Goal: Information Seeking & Learning: Learn about a topic

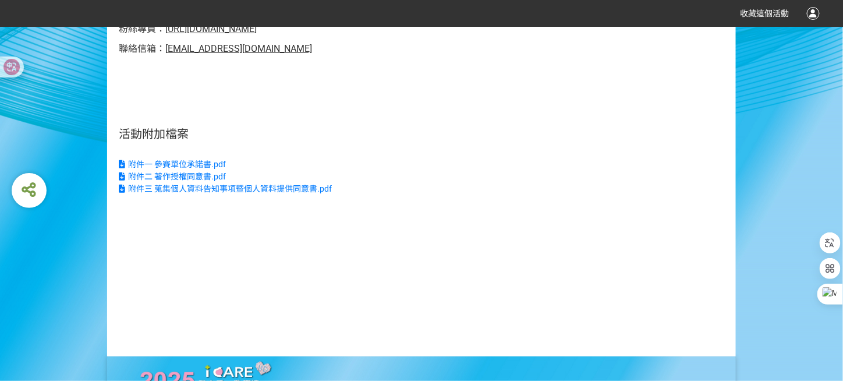
scroll to position [2911, 0]
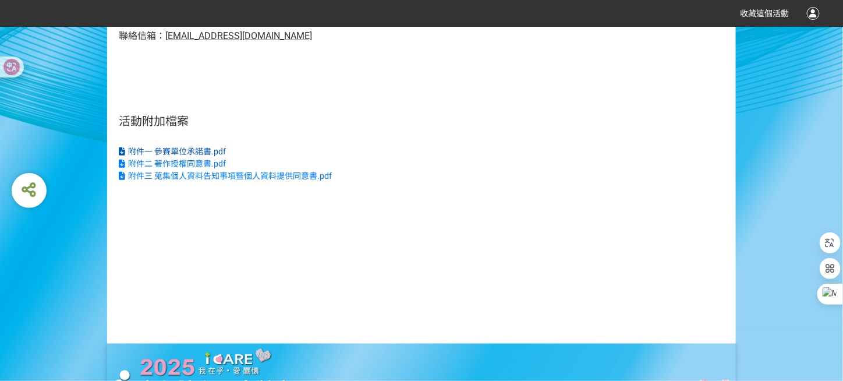
click at [208, 156] on span "附件一 參賽單位承諾書.pdf" at bounding box center [177, 151] width 98 height 9
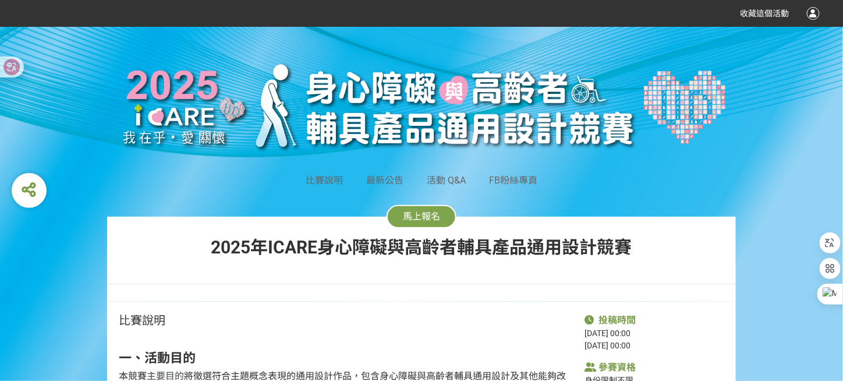
scroll to position [0, 0]
click at [428, 215] on span "馬上報名" at bounding box center [421, 216] width 37 height 11
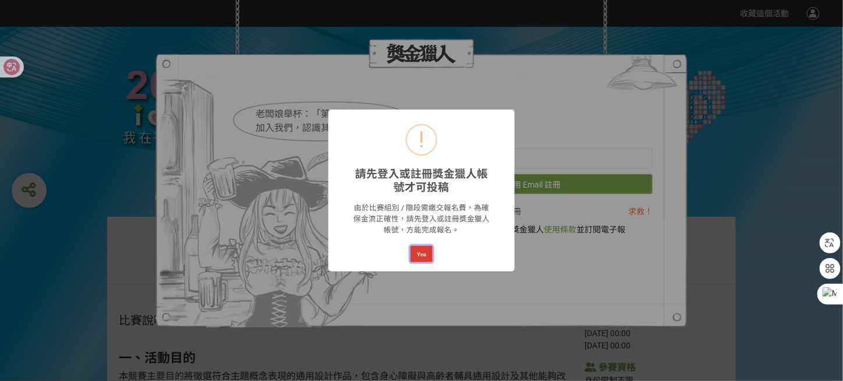
click at [419, 250] on button "Yes" at bounding box center [421, 254] width 22 height 16
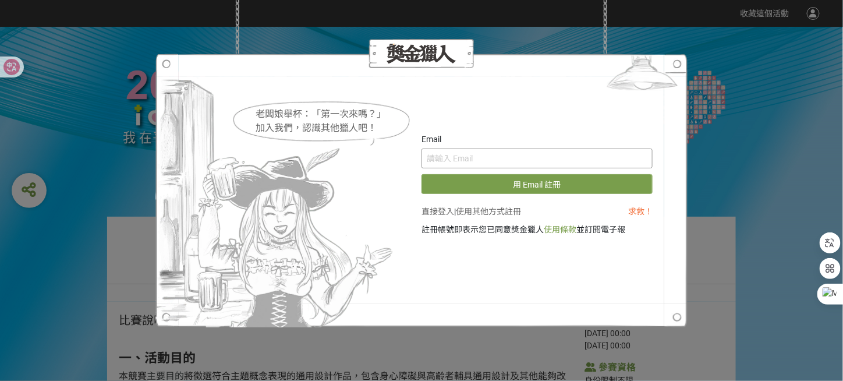
click at [456, 157] on input "text" at bounding box center [537, 158] width 231 height 20
click at [745, 128] on div "老闆娘舉杯：「第一次來嗎？」 加入我們，認識其他獵人吧！ Email 用 Email 註冊 直接登入 | 使用其他方式註冊 求救！ 註冊帳號即表示您已同意獎金…" at bounding box center [421, 190] width 843 height 381
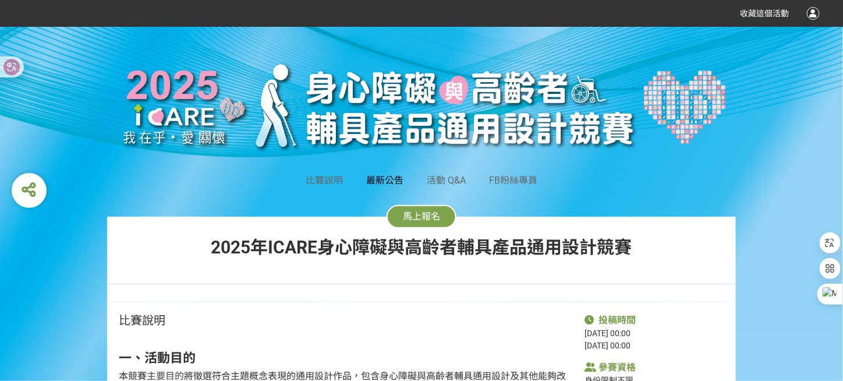
click at [384, 183] on span "最新公告" at bounding box center [384, 180] width 37 height 11
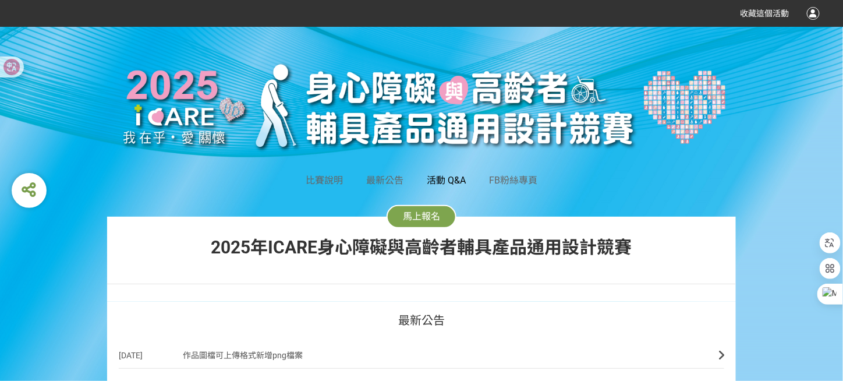
click at [448, 175] on span "活動 Q&A" at bounding box center [446, 180] width 39 height 11
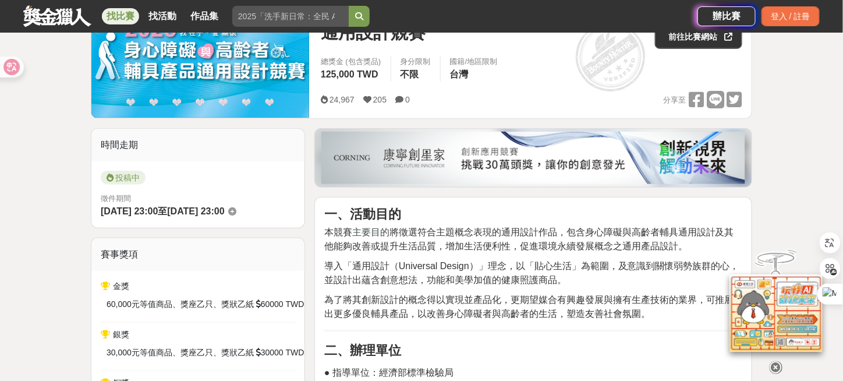
scroll to position [58, 0]
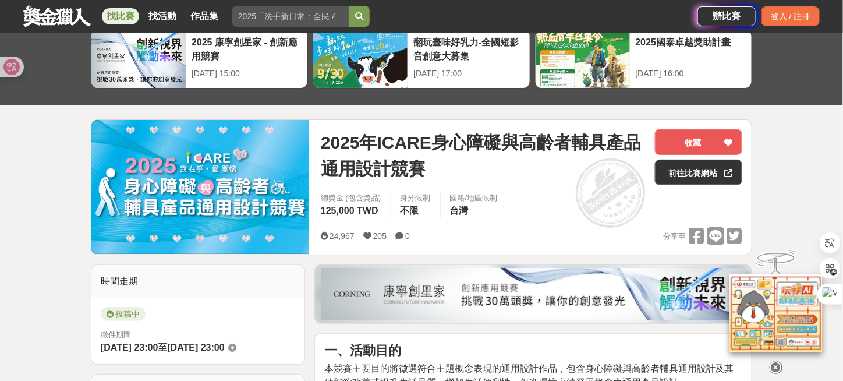
click at [75, 18] on link at bounding box center [57, 16] width 70 height 22
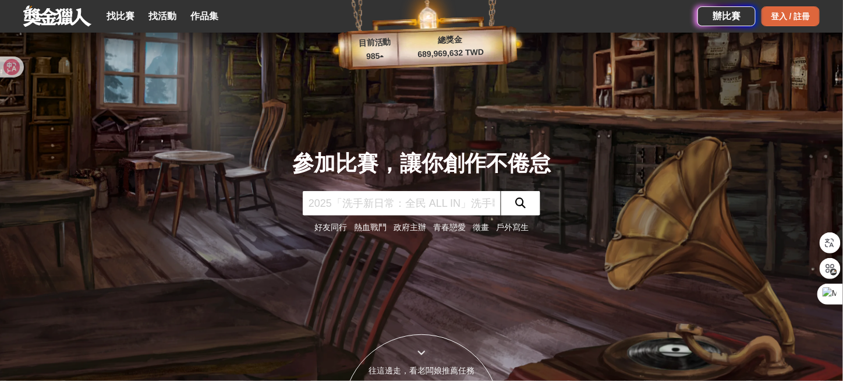
click at [785, 19] on div "登入 / 註冊" at bounding box center [791, 16] width 58 height 20
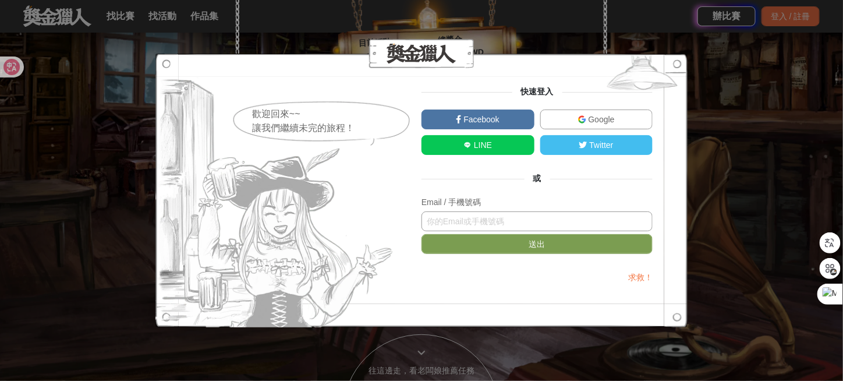
click at [478, 221] on input "text" at bounding box center [537, 221] width 231 height 20
click at [477, 222] on input "text" at bounding box center [537, 221] width 231 height 20
click at [263, 41] on div at bounding box center [421, 53] width 532 height 29
click at [492, 122] on span "Facebook" at bounding box center [481, 119] width 38 height 9
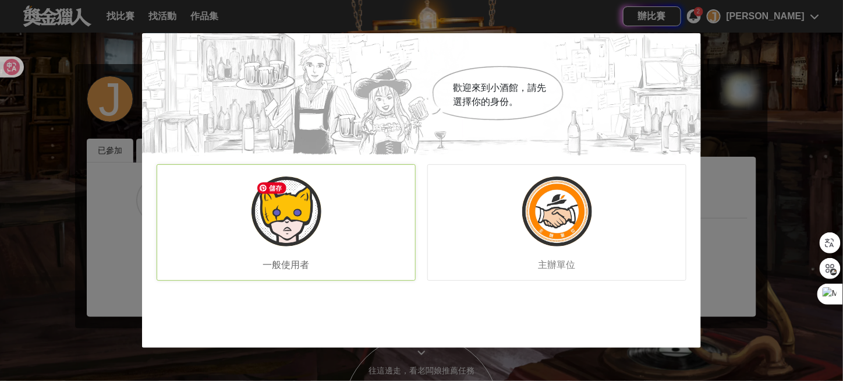
click at [293, 203] on img at bounding box center [287, 211] width 70 height 70
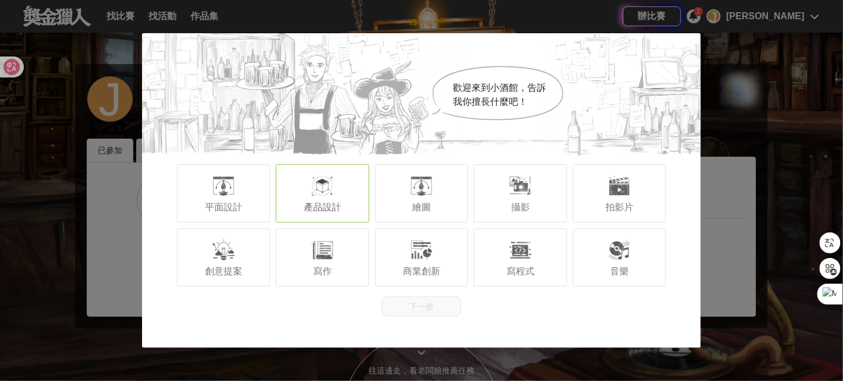
click at [326, 206] on span "產品設計" at bounding box center [322, 207] width 37 height 10
click at [429, 303] on button "下一步" at bounding box center [421, 306] width 79 height 20
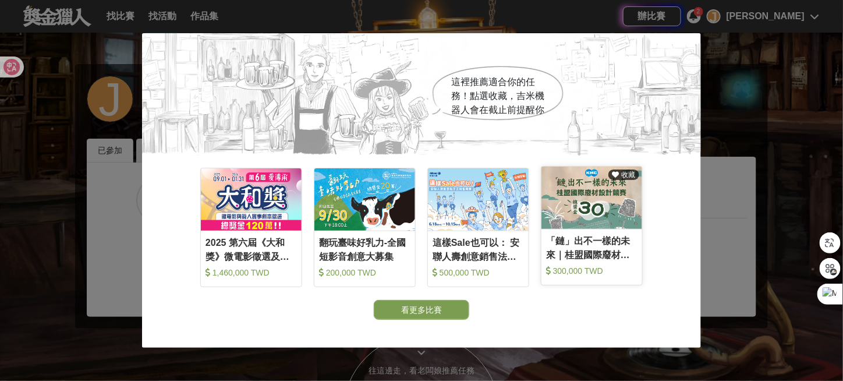
click at [589, 233] on link "收藏 「鏈」出不一樣的未來｜桂盟國際廢材設計競賽 300,000 TWD" at bounding box center [592, 225] width 102 height 119
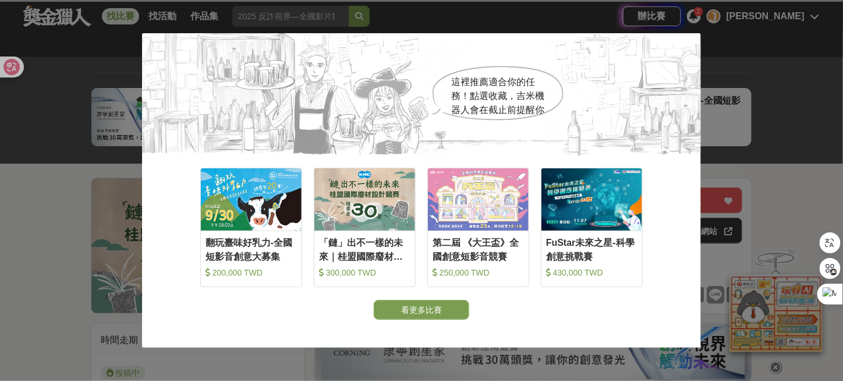
click at [63, 256] on div "這裡推薦適合你的任務！點選收藏，吉米機器人會在截止前提醒你 收藏 翻玩臺味好乳力-全國短影音創意大募集 200,000 TWD 收藏 「鏈」出不一樣的未來｜桂…" at bounding box center [421, 190] width 843 height 381
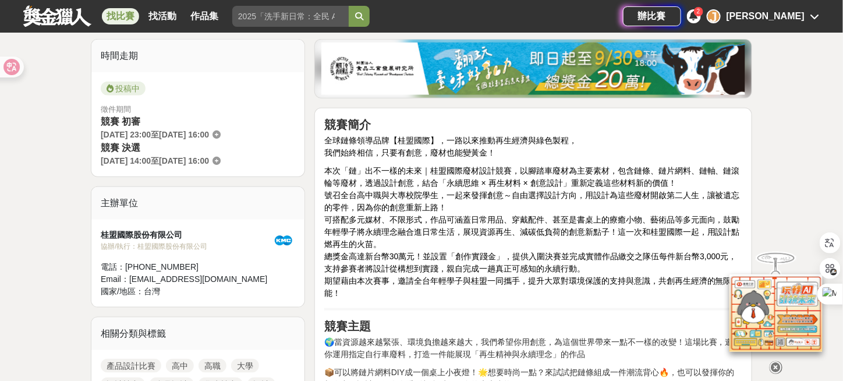
scroll to position [291, 0]
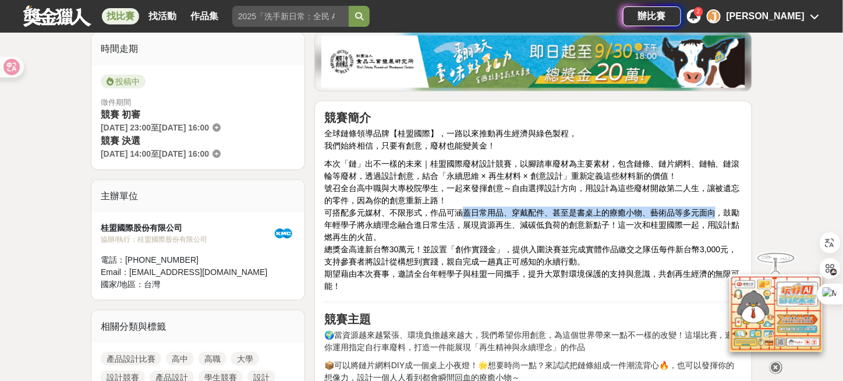
drag, startPoint x: 466, startPoint y: 213, endPoint x: 715, endPoint y: 213, distance: 249.2
click at [715, 213] on span "可搭配多元媒材、不限形式，作品可涵蓋日常用品、穿戴配件、甚至是書桌上的療癒小物、藝術品等多元面向，鼓勵年輕學子將永續理念融合進日常生活，展現資源再生、減碳低負…" at bounding box center [532, 225] width 416 height 34
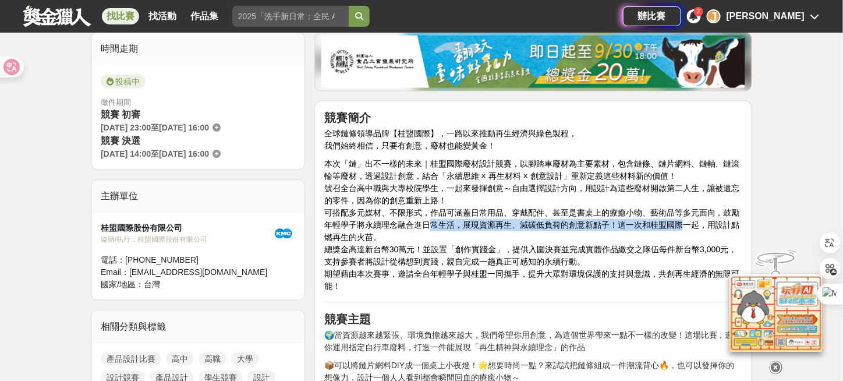
drag, startPoint x: 428, startPoint y: 224, endPoint x: 680, endPoint y: 224, distance: 252.1
click at [680, 224] on span "可搭配多元媒材、不限形式，作品可涵蓋日常用品、穿戴配件、甚至是書桌上的療癒小物、藝術品等多元面向，鼓勵年輕學子將永續理念融合進日常生活，展現資源再生、減碳低負…" at bounding box center [532, 225] width 416 height 34
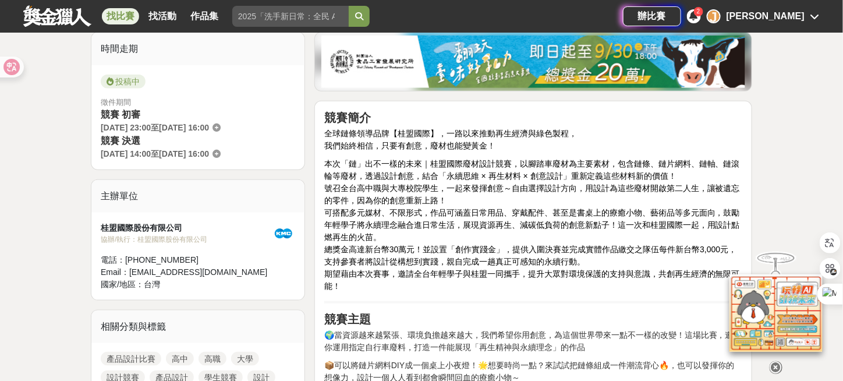
click at [493, 246] on span "總獎金高達新台幣30萬元！並設置「創作實踐金」，提供入圍決賽並完成實體作品繳交之隊伍每件新台幣3,000元，支持參賽者將設計從構想到實踐，親自完成一趟真正可感…" at bounding box center [530, 256] width 413 height 22
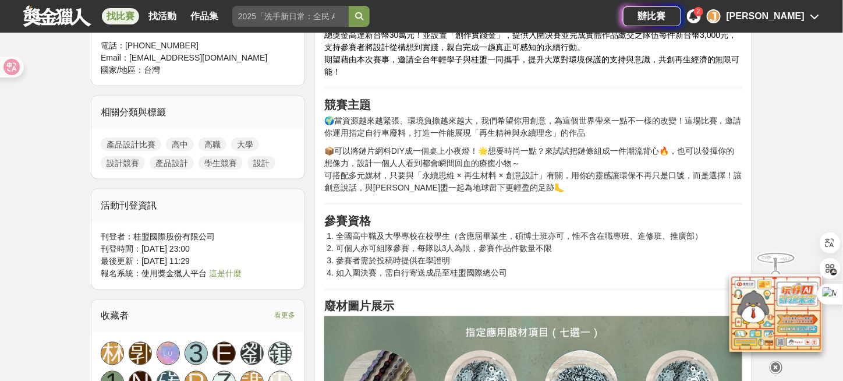
scroll to position [524, 0]
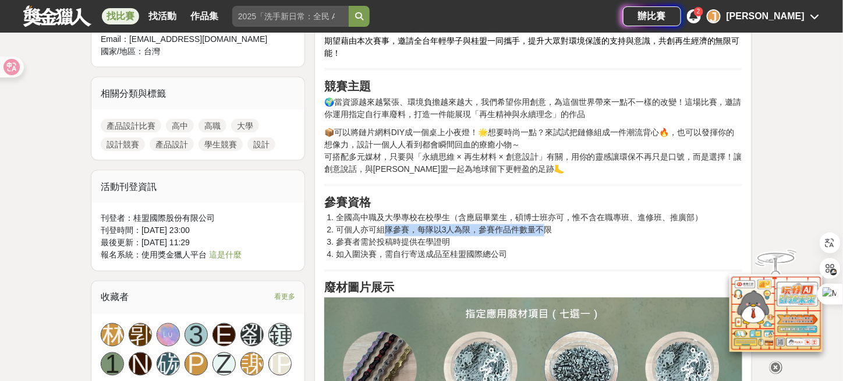
drag, startPoint x: 388, startPoint y: 228, endPoint x: 546, endPoint y: 228, distance: 157.8
click at [546, 228] on li "可個人亦可組隊參賽，每隊以3人為限，參賽作品件數量不限" at bounding box center [539, 230] width 406 height 12
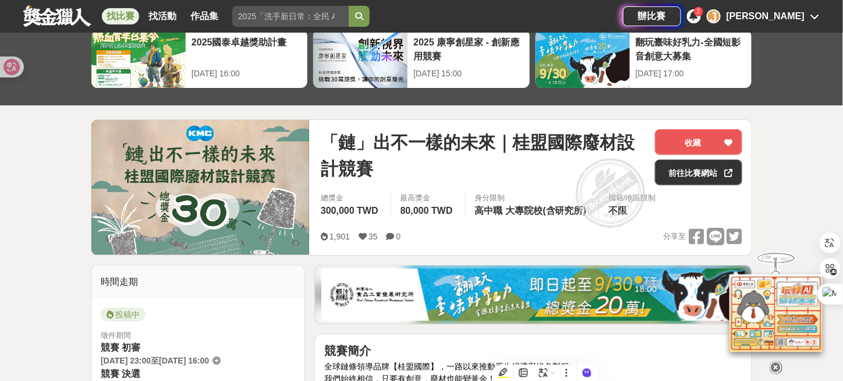
scroll to position [0, 0]
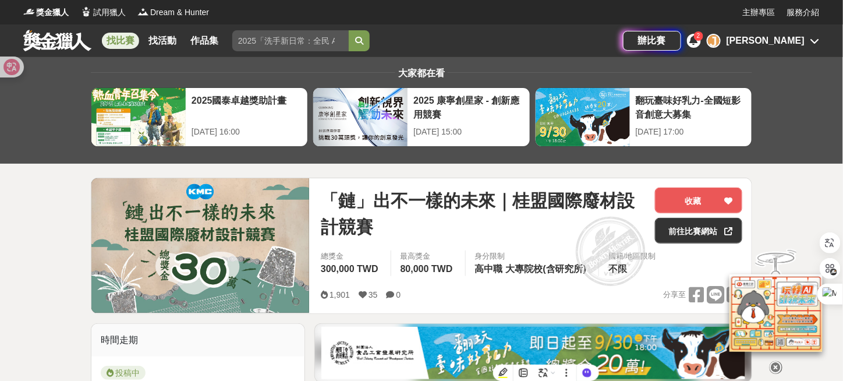
click at [44, 40] on link at bounding box center [57, 40] width 70 height 22
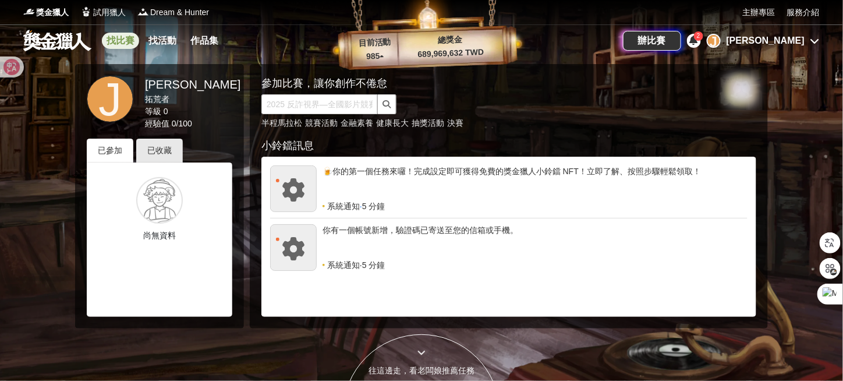
click at [122, 42] on link "找比賽" at bounding box center [120, 41] width 37 height 16
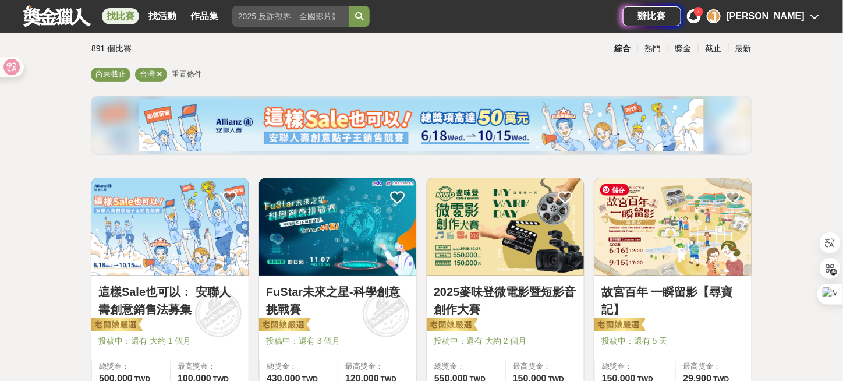
scroll to position [175, 0]
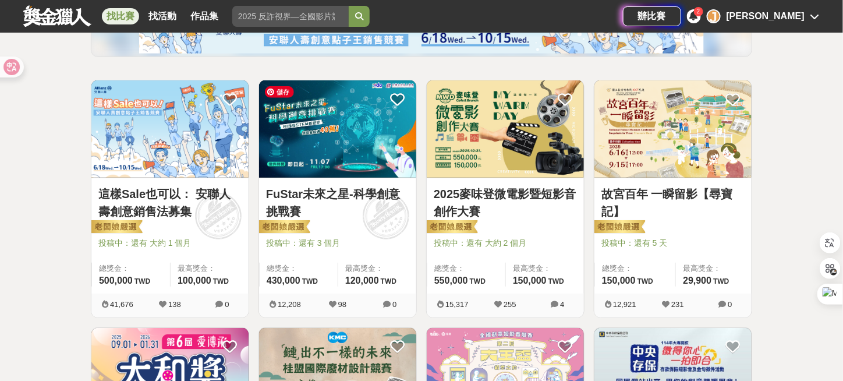
click at [352, 148] on img at bounding box center [337, 128] width 157 height 97
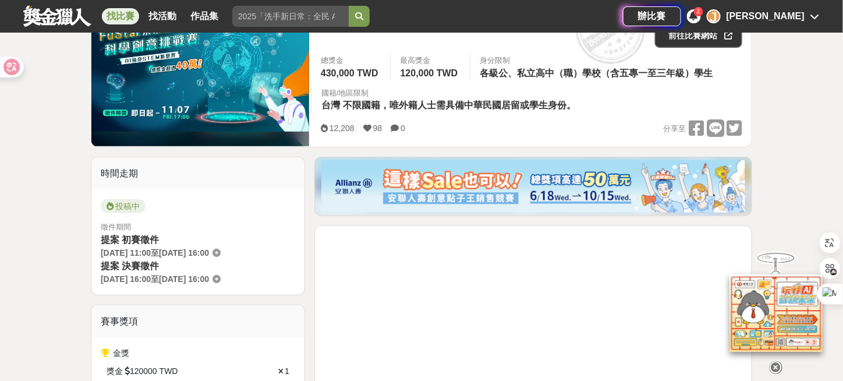
scroll to position [175, 0]
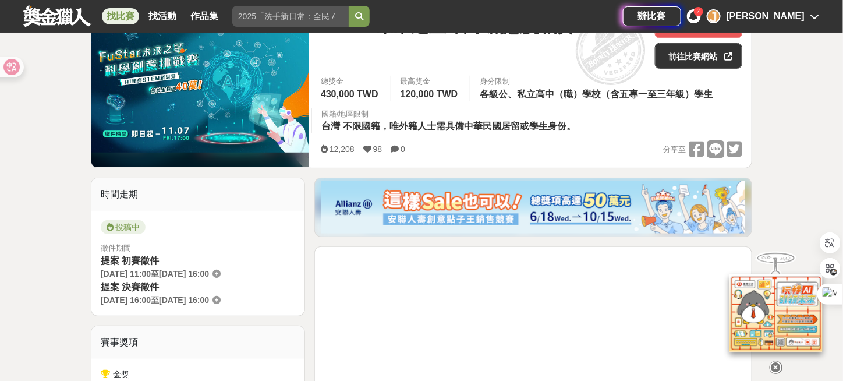
click at [51, 12] on link at bounding box center [57, 16] width 70 height 22
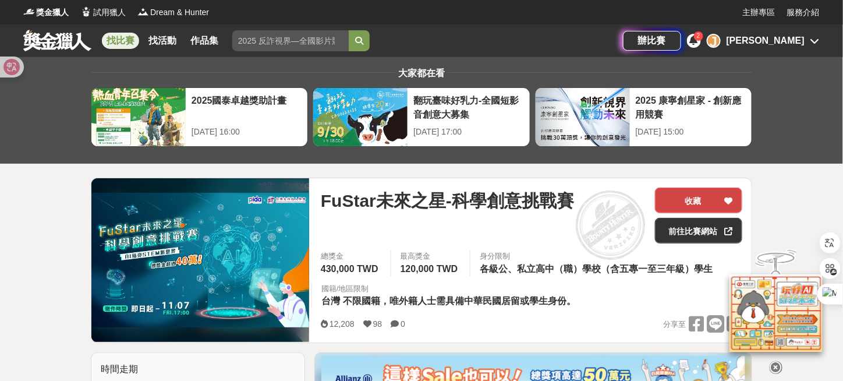
click at [698, 199] on button "收藏" at bounding box center [698, 200] width 87 height 26
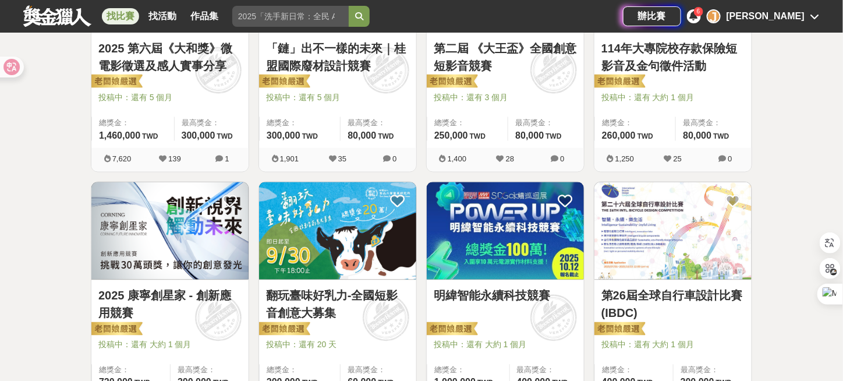
scroll to position [640, 0]
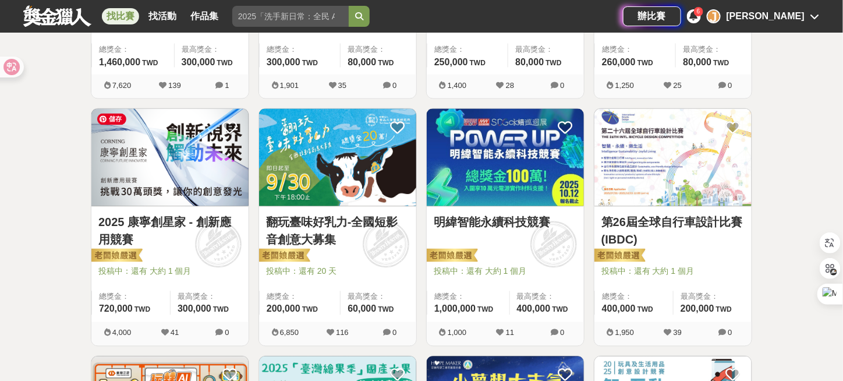
click at [165, 203] on img at bounding box center [169, 157] width 157 height 97
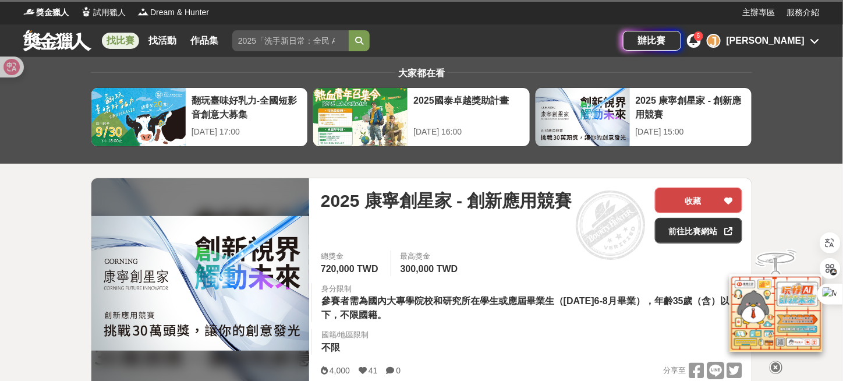
click at [727, 197] on icon at bounding box center [729, 201] width 8 height 8
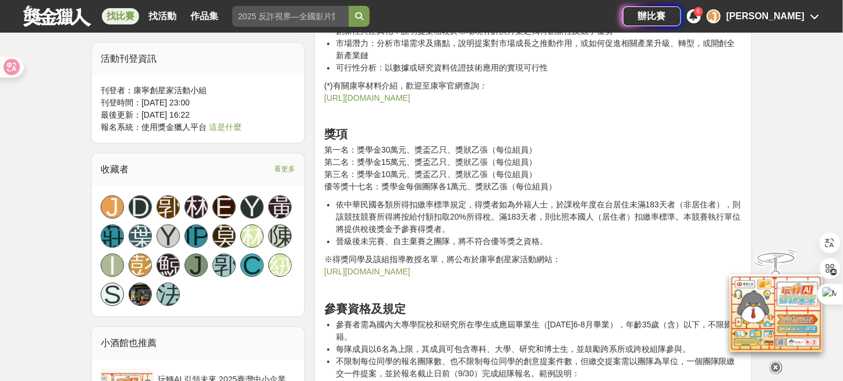
scroll to position [757, 0]
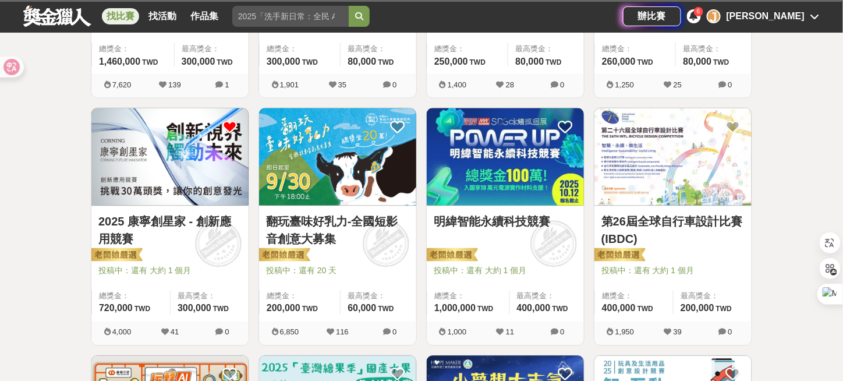
scroll to position [640, 0]
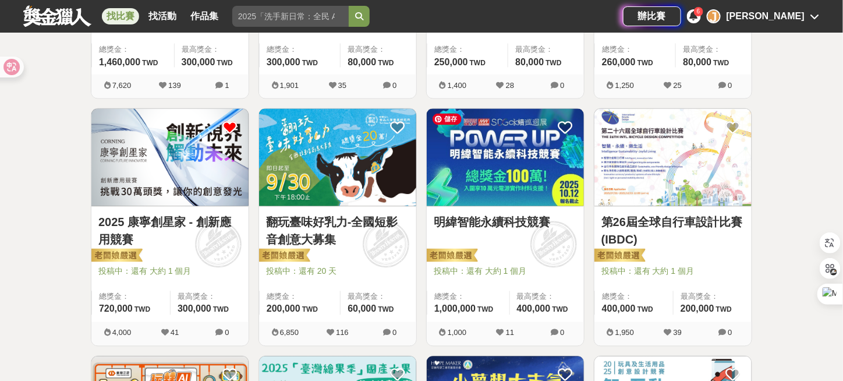
click at [532, 171] on img at bounding box center [505, 157] width 157 height 97
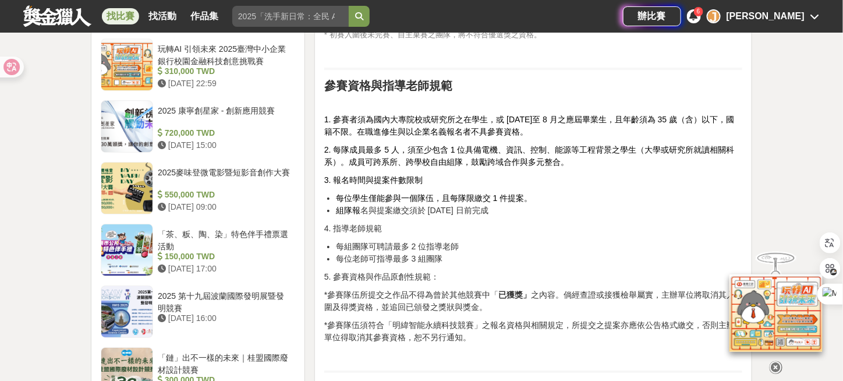
scroll to position [1281, 0]
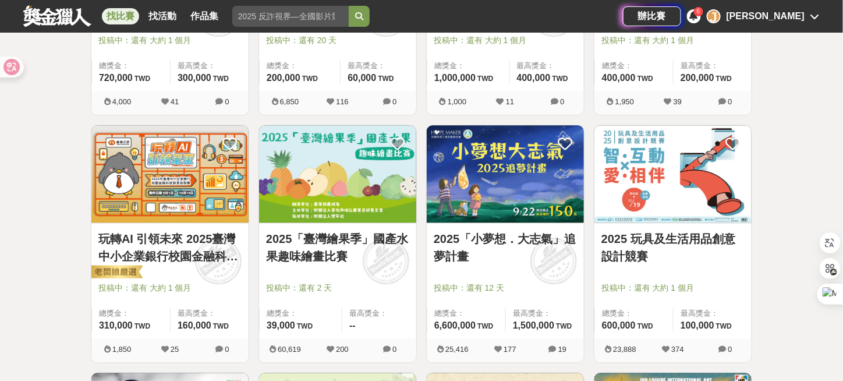
scroll to position [873, 0]
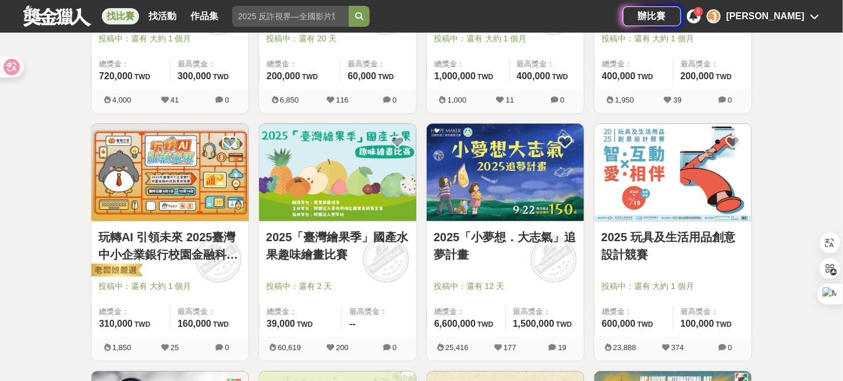
click at [691, 246] on link "2025 玩具及生活用品創意設計競賽" at bounding box center [672, 245] width 143 height 35
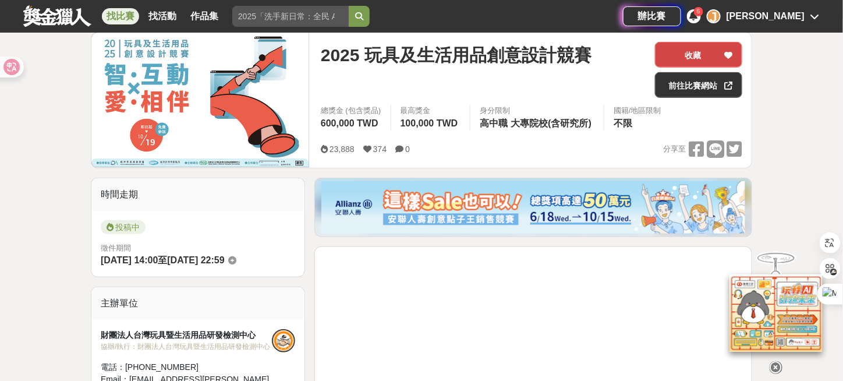
scroll to position [116, 0]
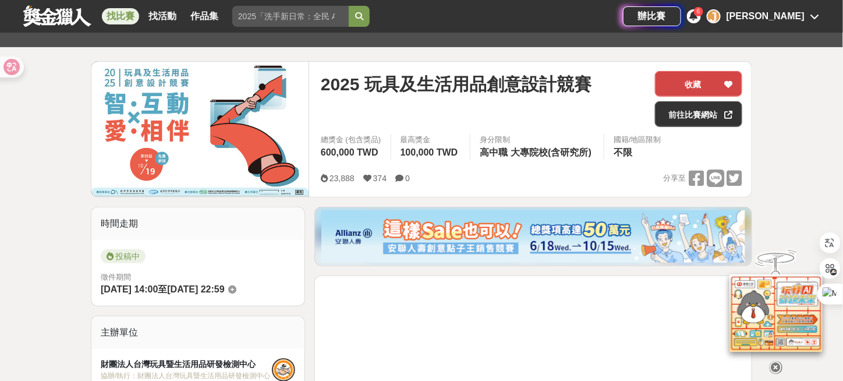
click at [705, 81] on button "收藏" at bounding box center [698, 84] width 87 height 26
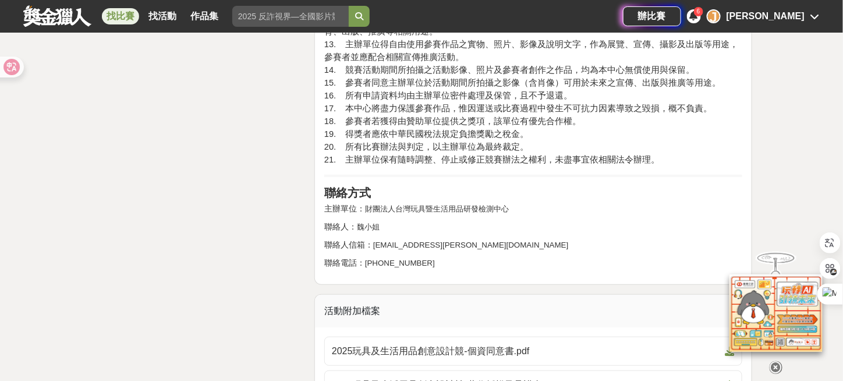
scroll to position [3144, 0]
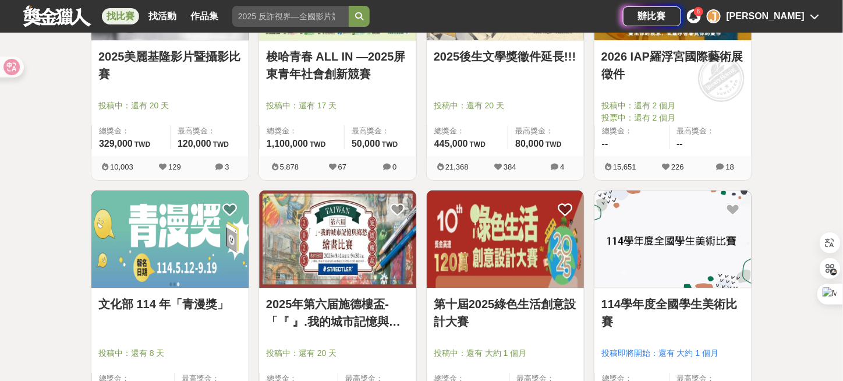
scroll to position [1339, 0]
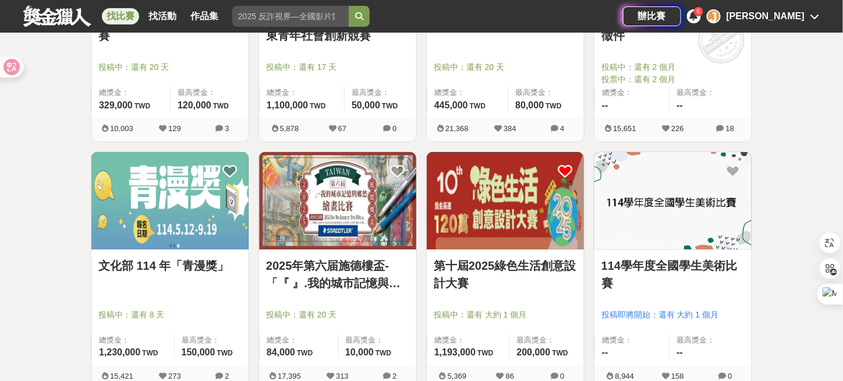
click at [568, 172] on icon at bounding box center [565, 171] width 15 height 15
click at [531, 263] on link "第十屆2025綠色生活創意設計大賽" at bounding box center [505, 274] width 143 height 35
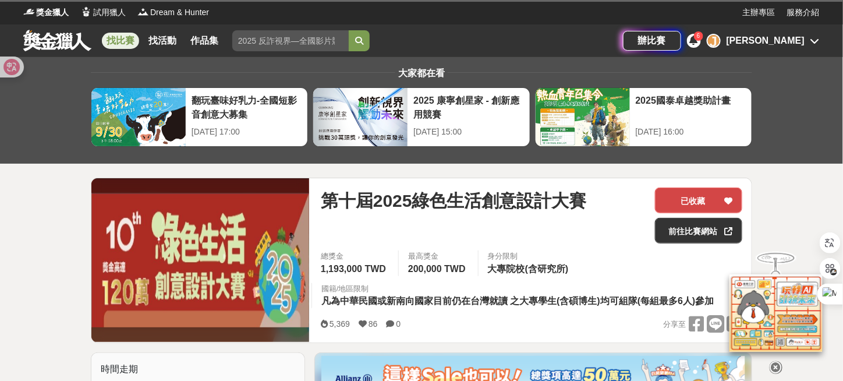
click at [732, 198] on icon at bounding box center [729, 201] width 8 height 8
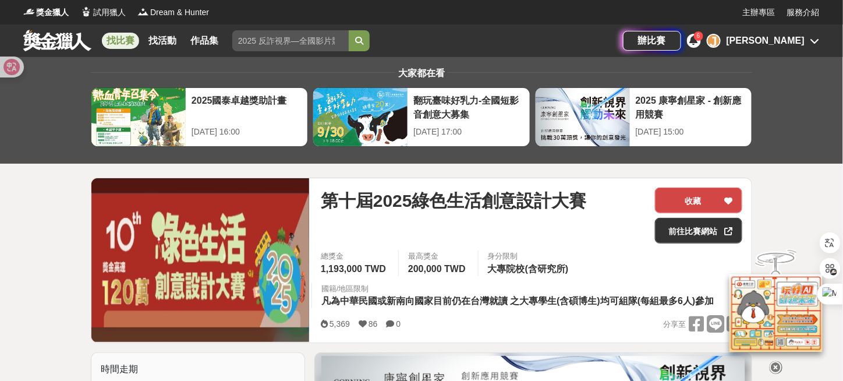
click at [726, 198] on icon at bounding box center [729, 201] width 8 height 8
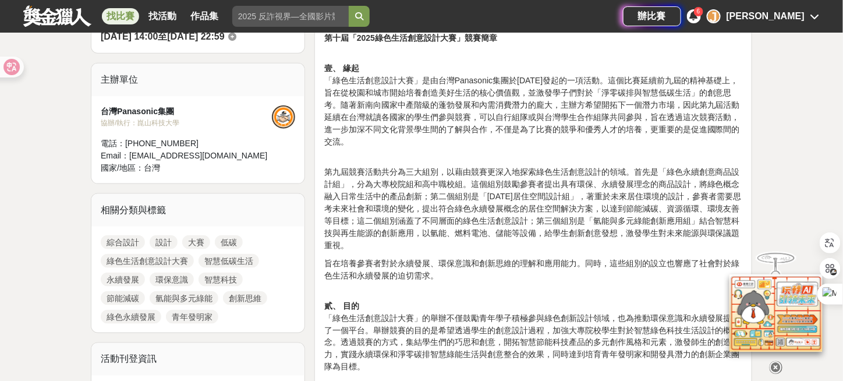
scroll to position [233, 0]
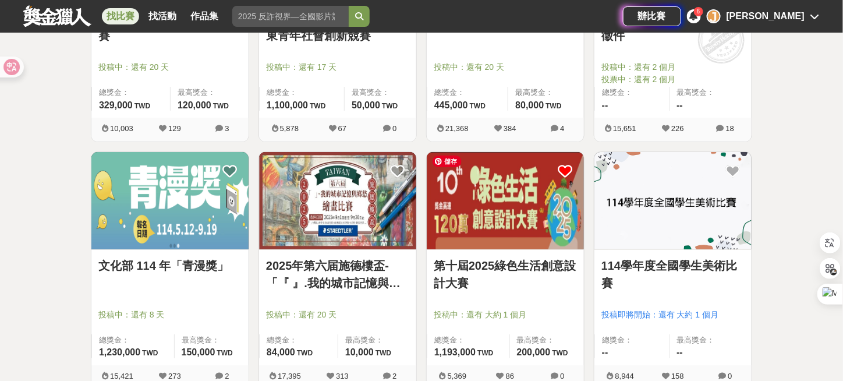
scroll to position [1514, 0]
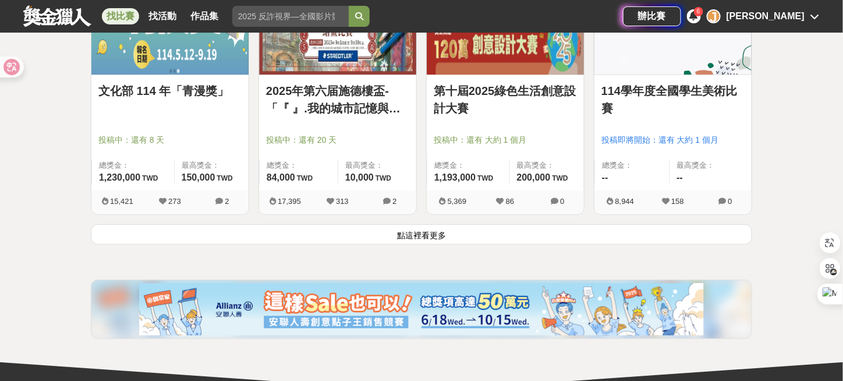
click at [441, 233] on button "點這裡看更多" at bounding box center [421, 234] width 661 height 20
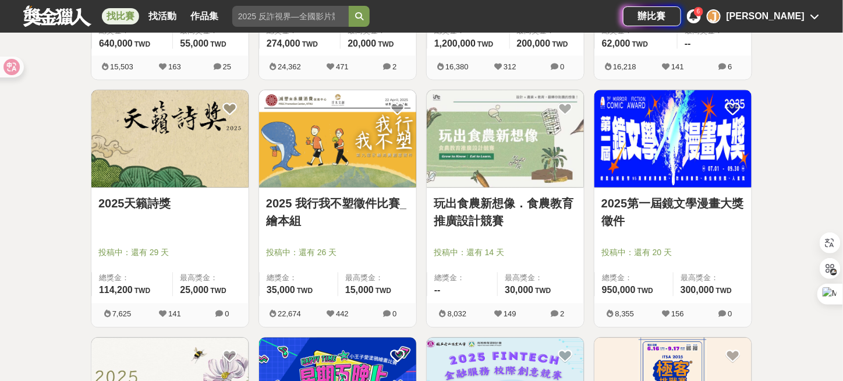
scroll to position [2154, 0]
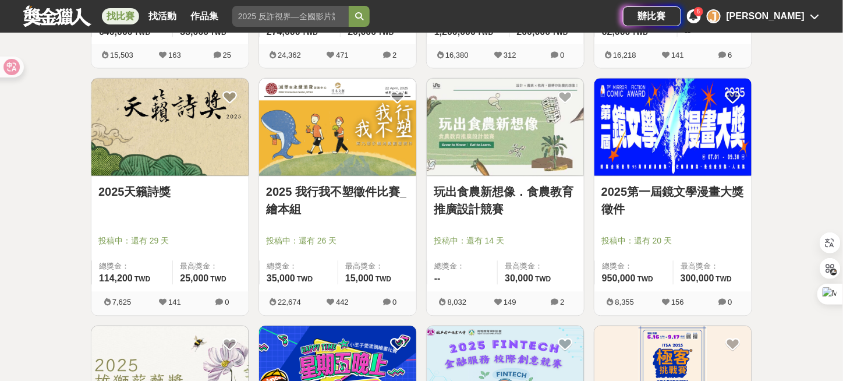
click at [493, 183] on link "玩出食農新想像．食農教育推廣設計競賽" at bounding box center [505, 200] width 143 height 35
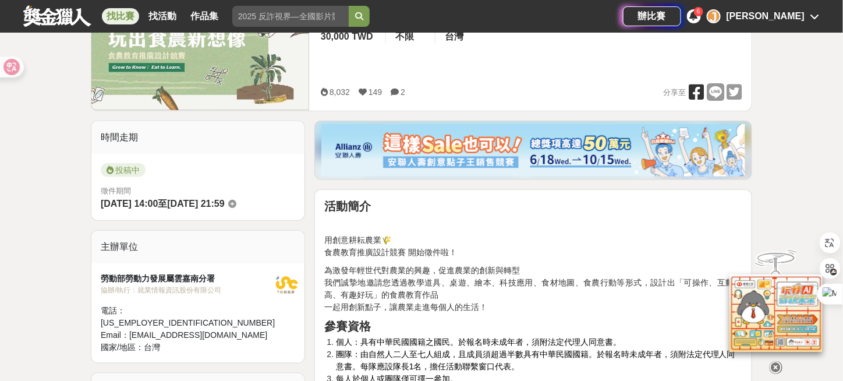
scroll to position [116, 0]
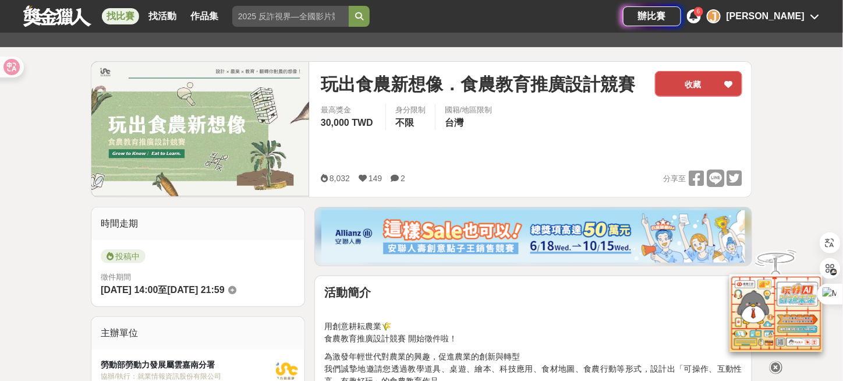
click at [727, 83] on icon at bounding box center [729, 84] width 8 height 8
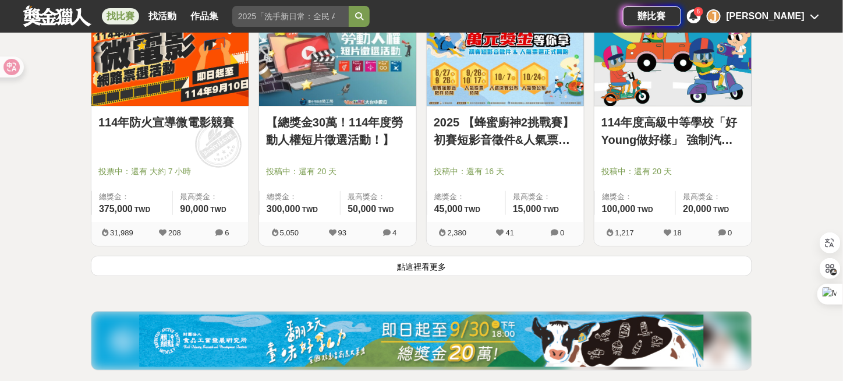
scroll to position [2970, 0]
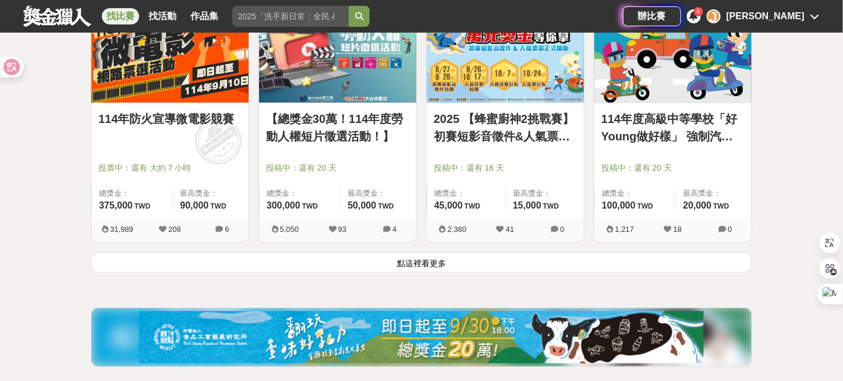
click at [681, 116] on link "114年度高級中等學校「好Young做好樣」 強制汽車責任保險宣導短片徵選活動" at bounding box center [672, 127] width 143 height 35
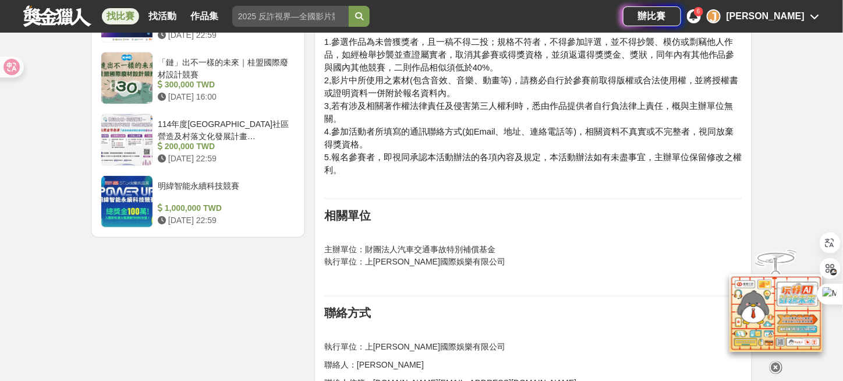
scroll to position [1572, 0]
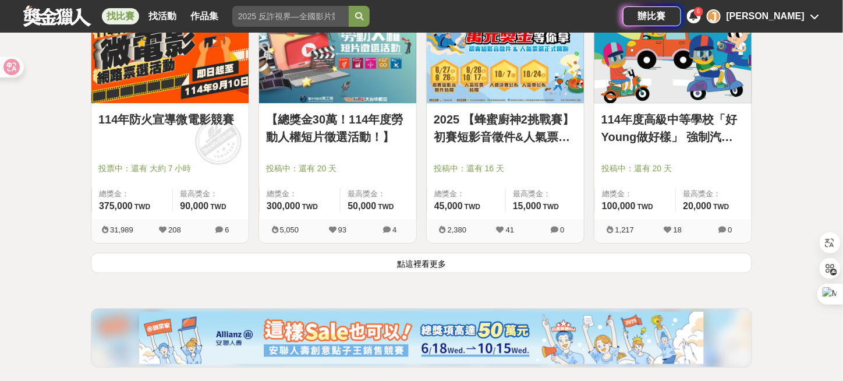
scroll to position [2970, 0]
click at [417, 252] on button "點這裡看更多" at bounding box center [421, 262] width 661 height 20
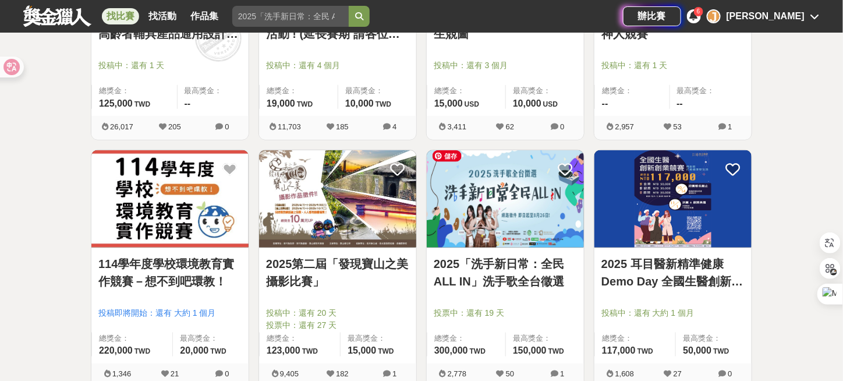
scroll to position [3377, 0]
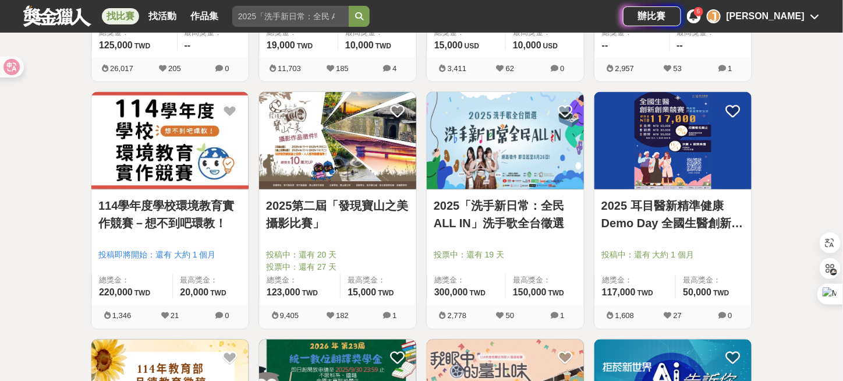
click at [172, 200] on link "114學年度學校環境教育實作競賽－想不到吧環教！" at bounding box center [169, 214] width 143 height 35
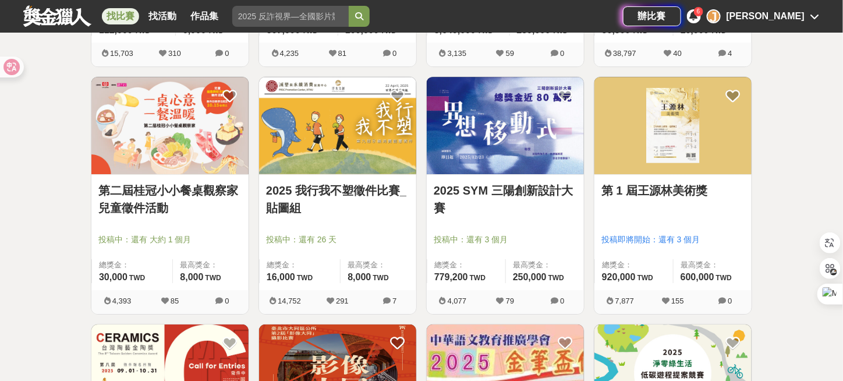
scroll to position [4192, 0]
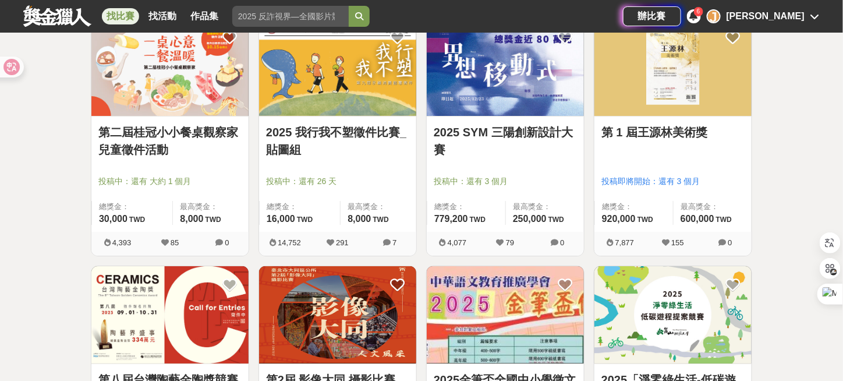
click at [480, 123] on link "2025 SYM 三陽創新設計大賽" at bounding box center [505, 140] width 143 height 35
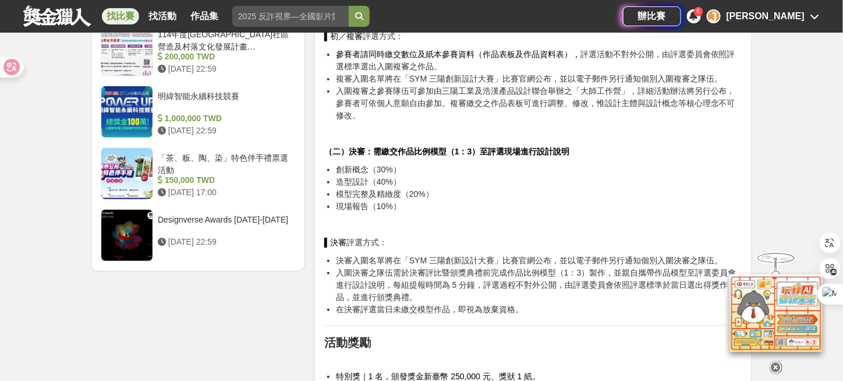
scroll to position [1747, 0]
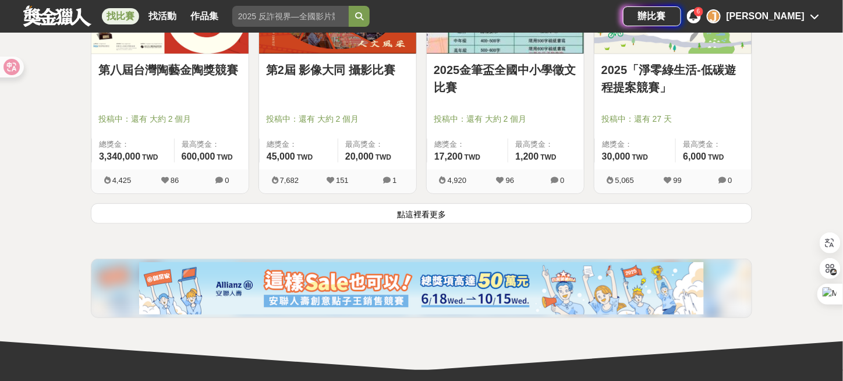
scroll to position [4542, 0]
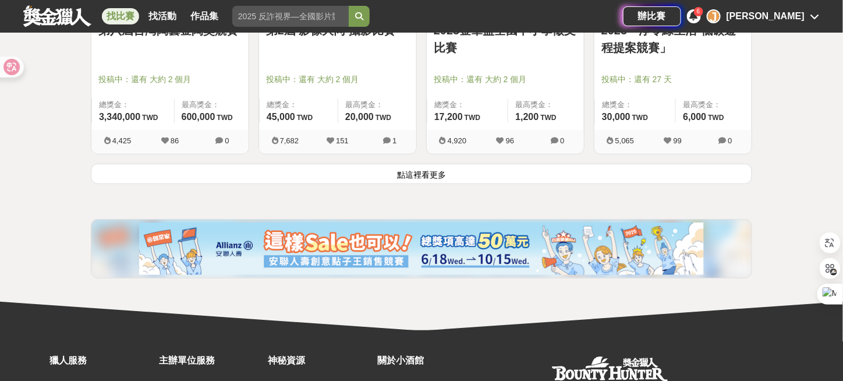
click at [420, 167] on button "點這裡看更多" at bounding box center [421, 174] width 661 height 20
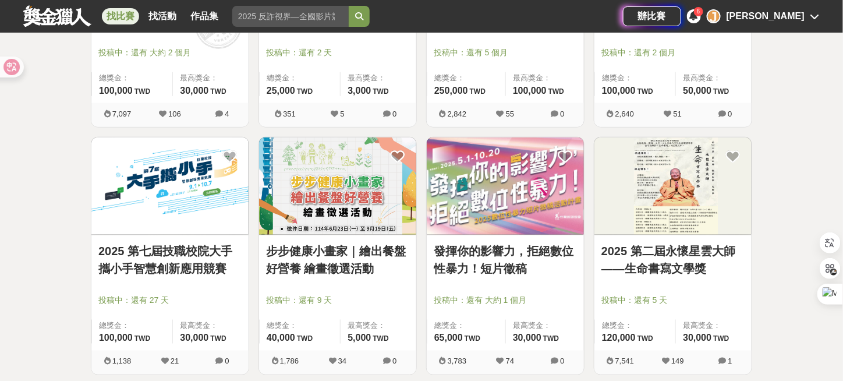
scroll to position [4833, 0]
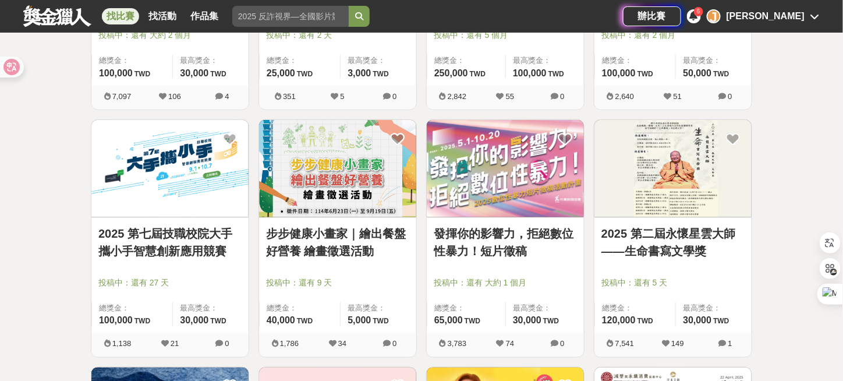
click at [171, 245] on link "2025 第七屆技職校院大手攜小手智慧創新應用競賽" at bounding box center [169, 242] width 143 height 35
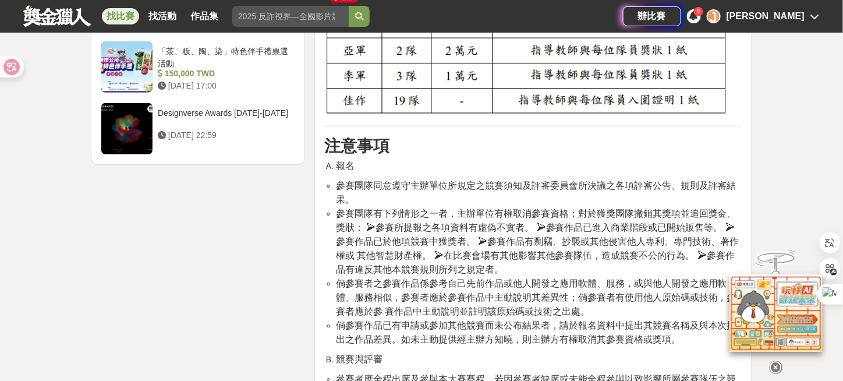
scroll to position [1747, 0]
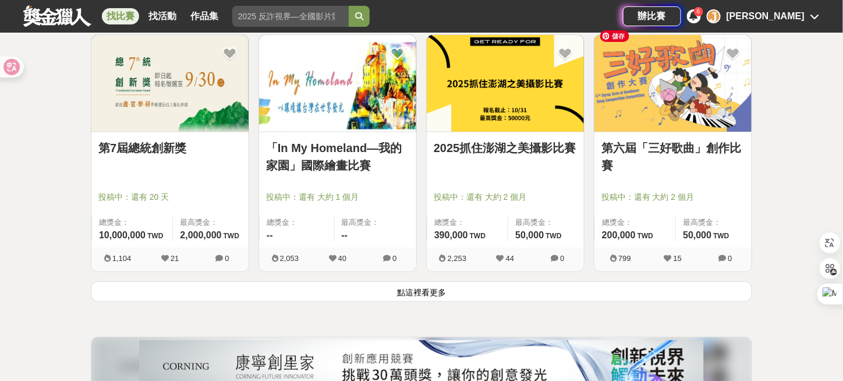
scroll to position [5939, 0]
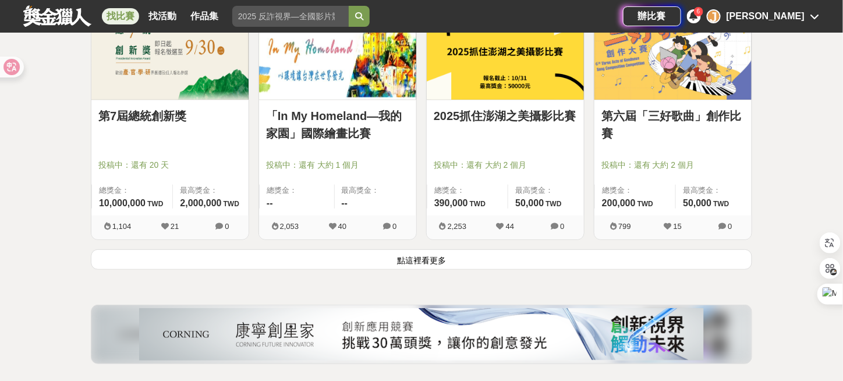
click at [422, 249] on button "點這裡看更多" at bounding box center [421, 259] width 661 height 20
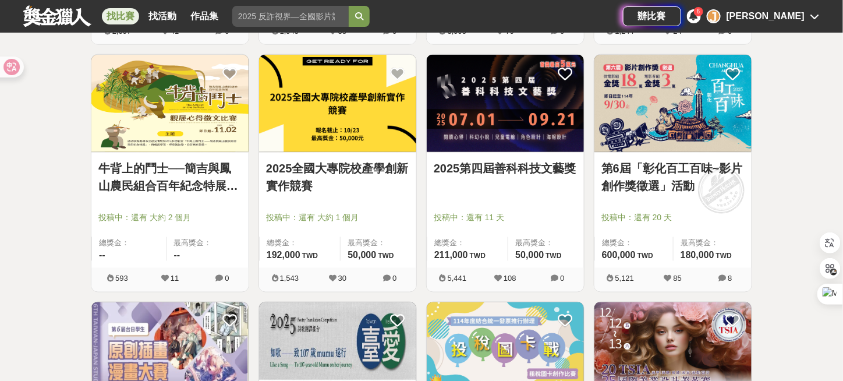
scroll to position [6382, 0]
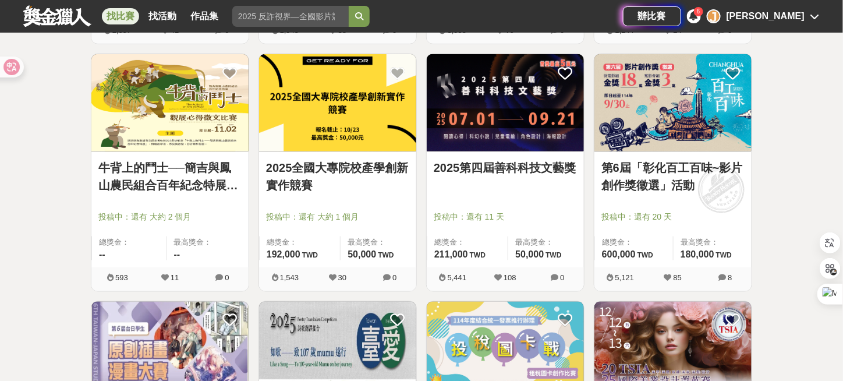
click at [493, 159] on link "2025第四屆善科科技文藝獎" at bounding box center [505, 167] width 143 height 17
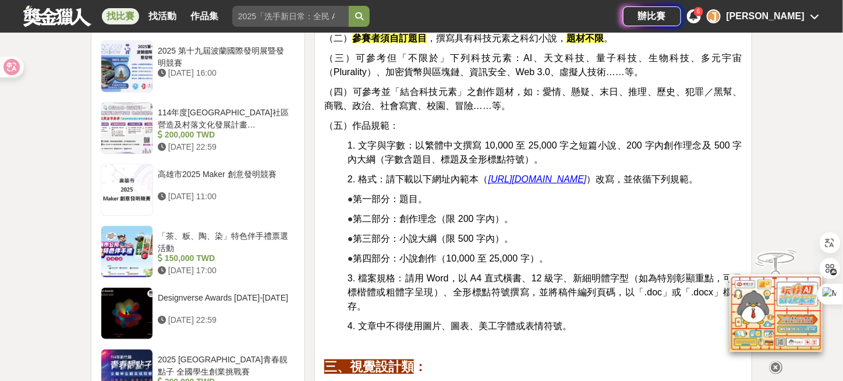
scroll to position [1747, 0]
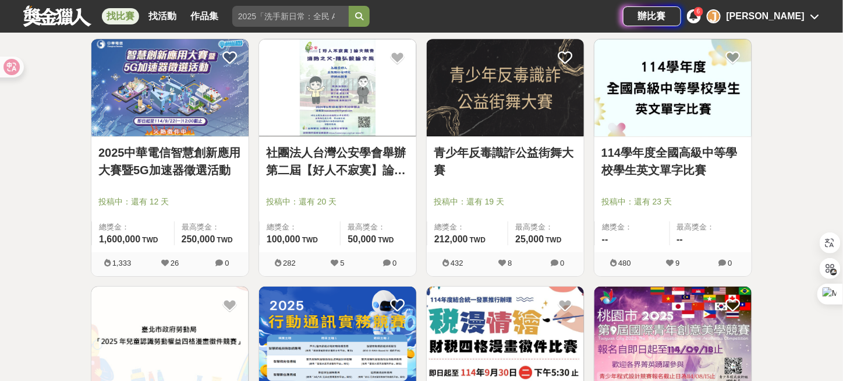
scroll to position [7081, 0]
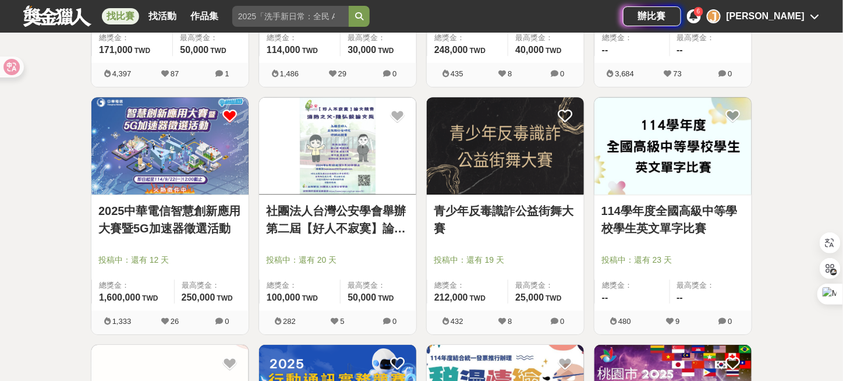
click at [231, 109] on icon at bounding box center [229, 116] width 15 height 15
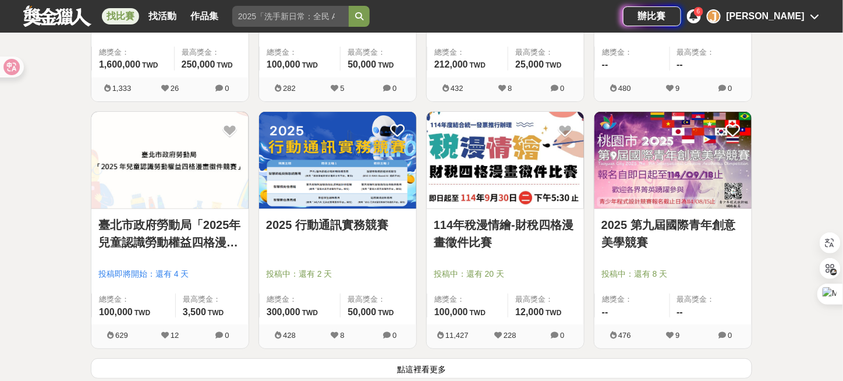
scroll to position [7372, 0]
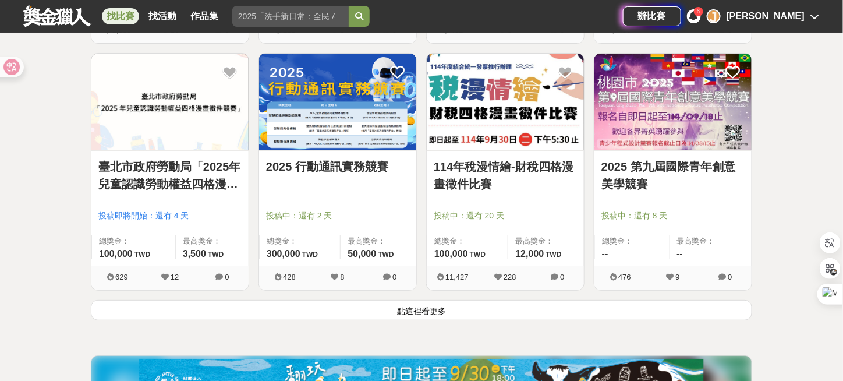
click at [429, 300] on button "點這裡看更多" at bounding box center [421, 310] width 661 height 20
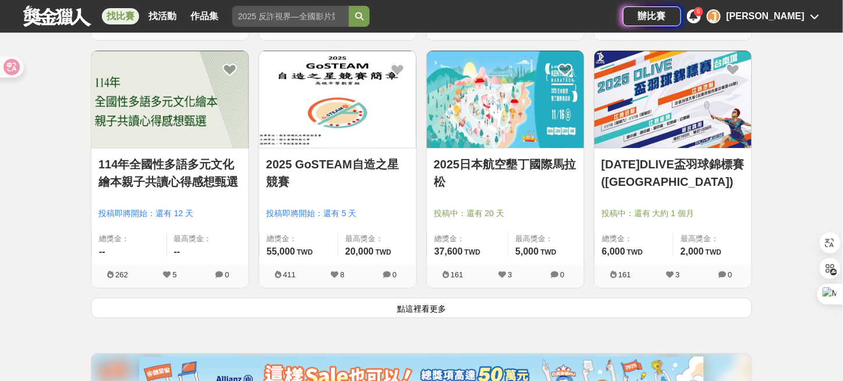
scroll to position [8944, 0]
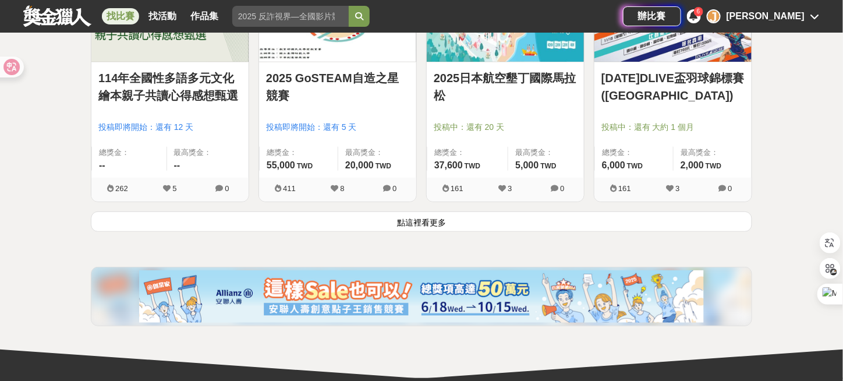
click at [427, 211] on button "點這裡看更多" at bounding box center [421, 221] width 661 height 20
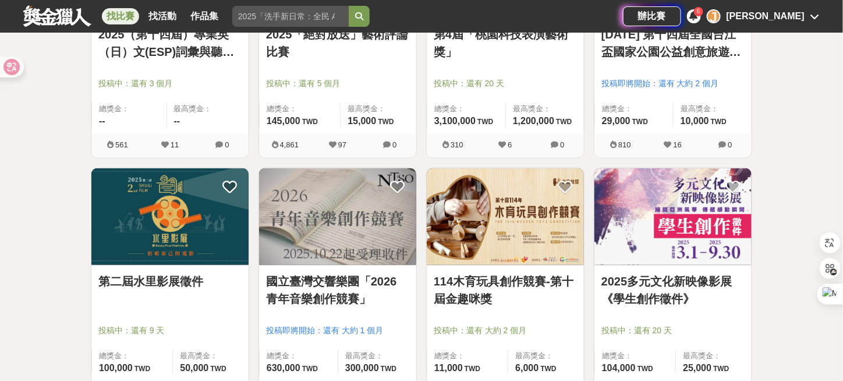
scroll to position [9293, 0]
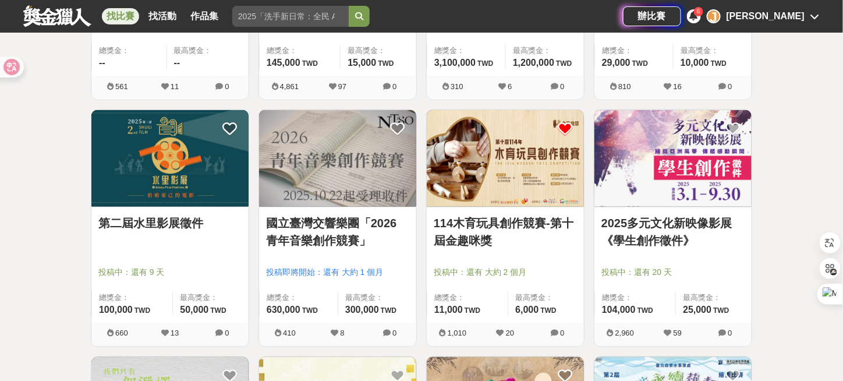
click at [567, 122] on icon at bounding box center [565, 129] width 15 height 15
click at [511, 214] on link "114木育玩具創作競賽-第十屆金趣咪獎" at bounding box center [505, 231] width 143 height 35
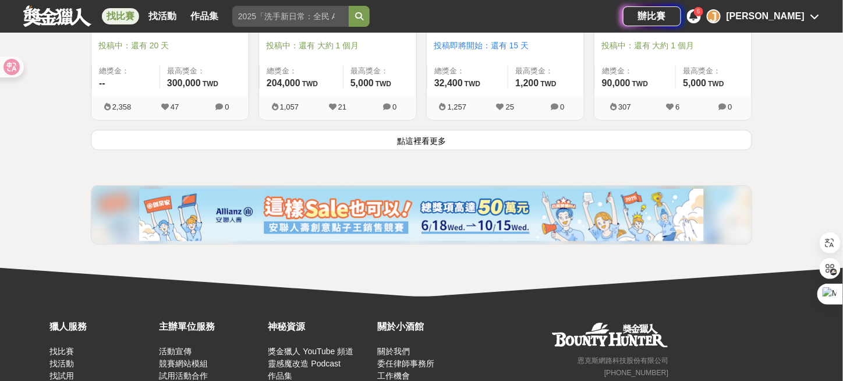
scroll to position [10516, 0]
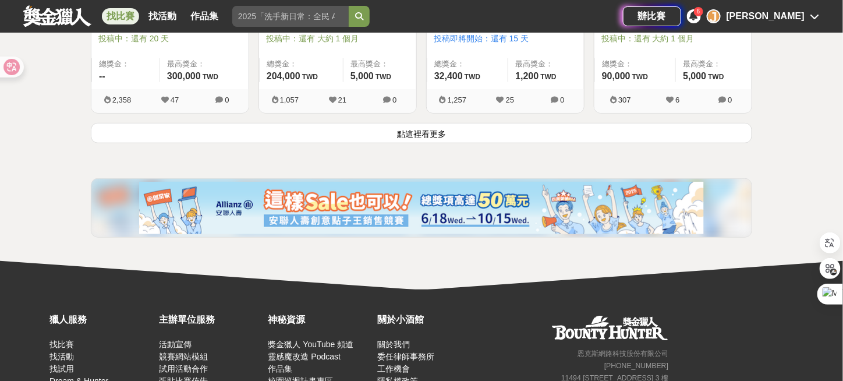
click at [441, 123] on button "點這裡看更多" at bounding box center [421, 133] width 661 height 20
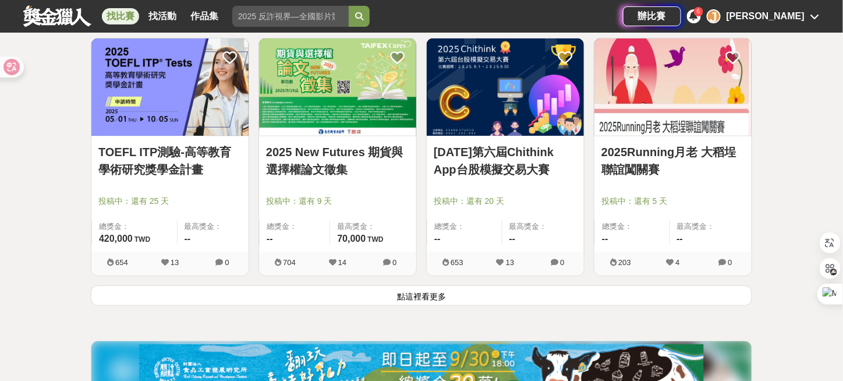
scroll to position [11914, 0]
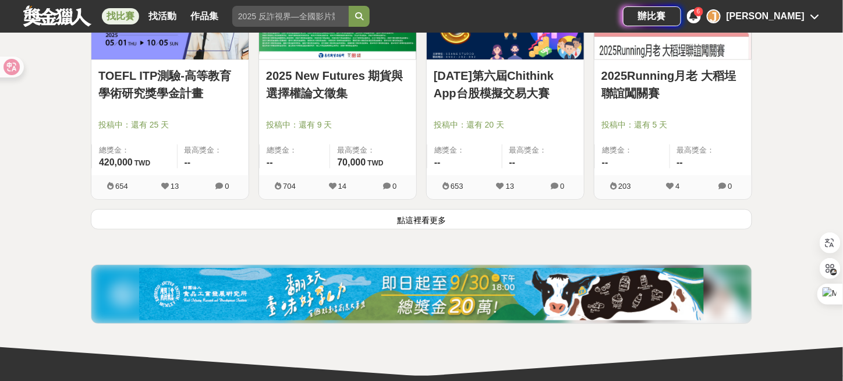
click at [431, 209] on button "點這裡看更多" at bounding box center [421, 219] width 661 height 20
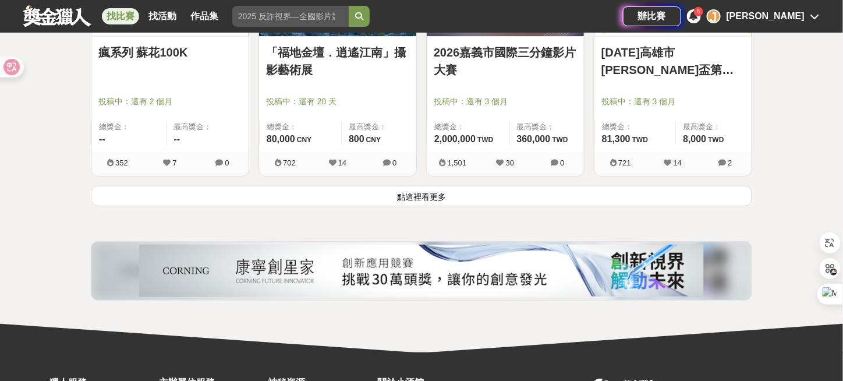
scroll to position [13427, 0]
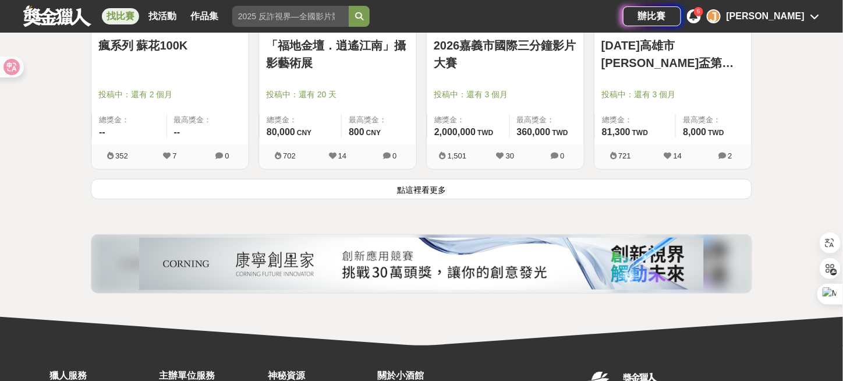
click at [431, 179] on button "點這裡看更多" at bounding box center [421, 189] width 661 height 20
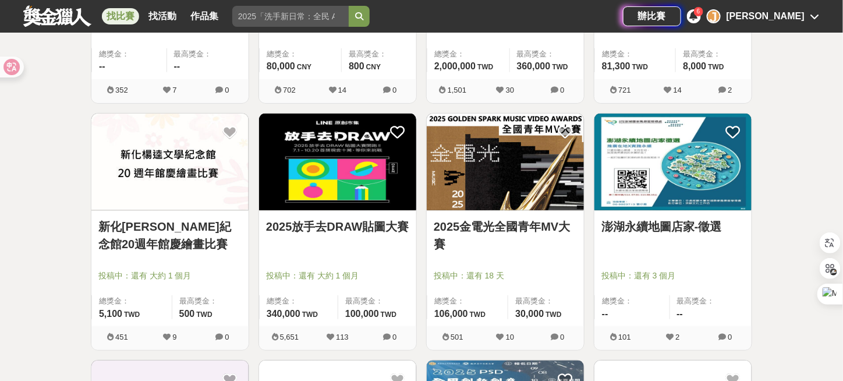
scroll to position [13486, 0]
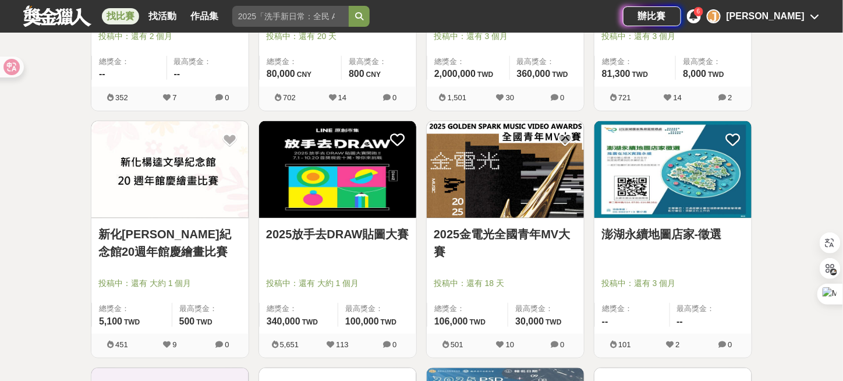
click at [553, 225] on link "2025金電光全國青年MV大賽" at bounding box center [505, 242] width 143 height 35
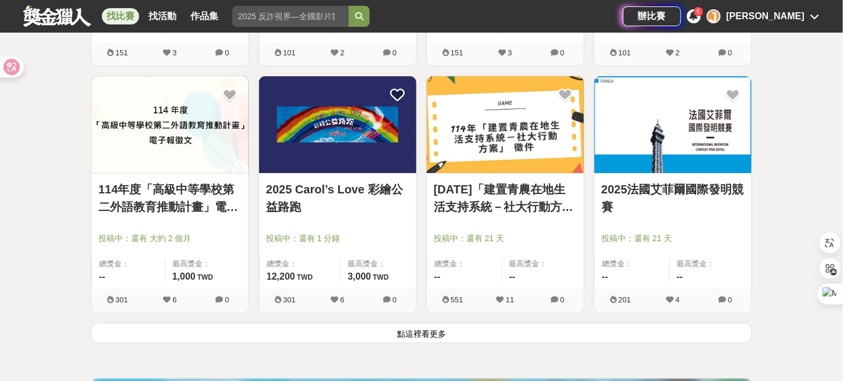
scroll to position [14767, 0]
click at [680, 180] on link "2025法國艾菲爾國際發明競賽" at bounding box center [672, 197] width 143 height 35
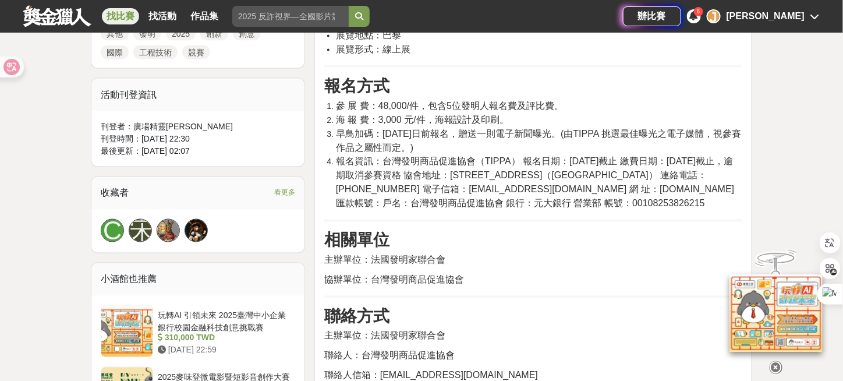
scroll to position [582, 0]
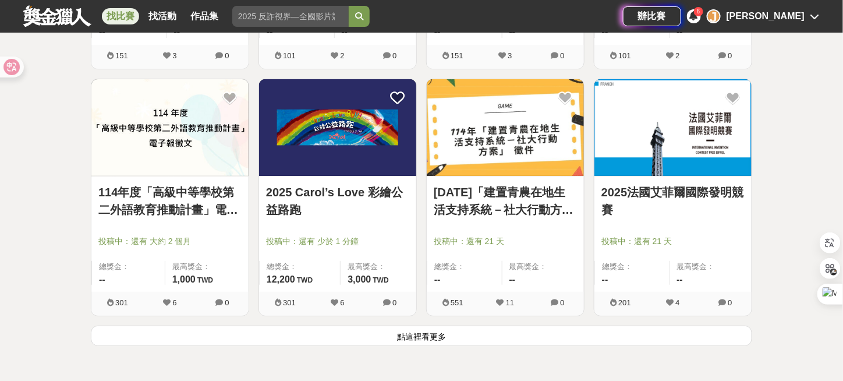
scroll to position [14767, 0]
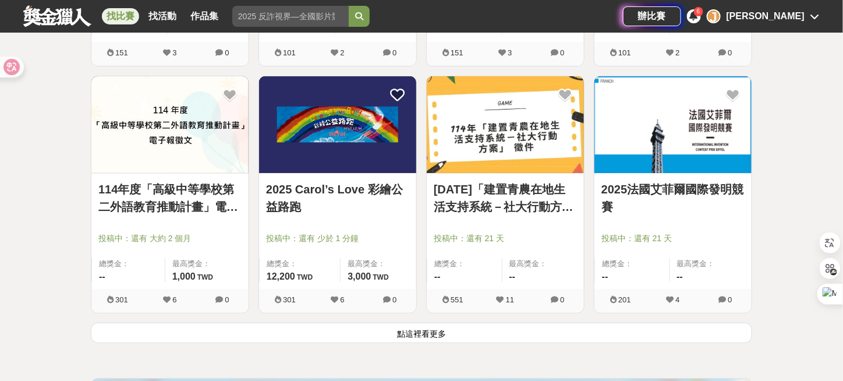
click at [433, 323] on button "點這裡看更多" at bounding box center [421, 333] width 661 height 20
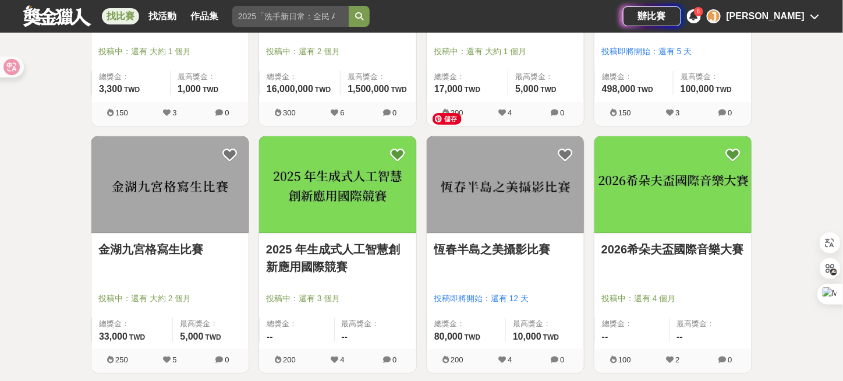
scroll to position [16222, 0]
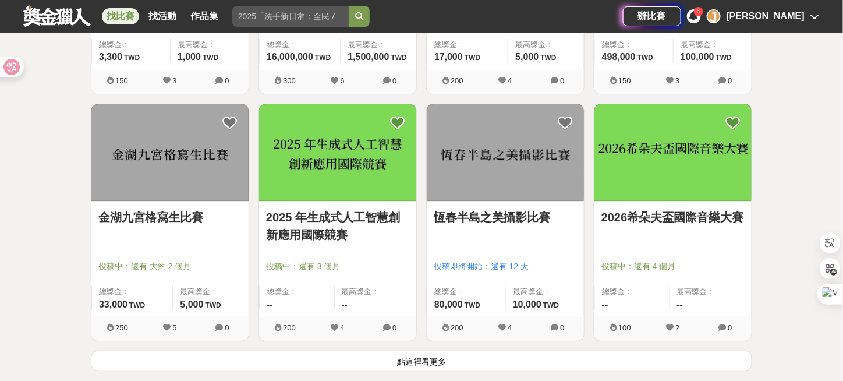
click at [334, 208] on link "2025 年生成式人工智慧創新應用國際競賽" at bounding box center [337, 225] width 143 height 35
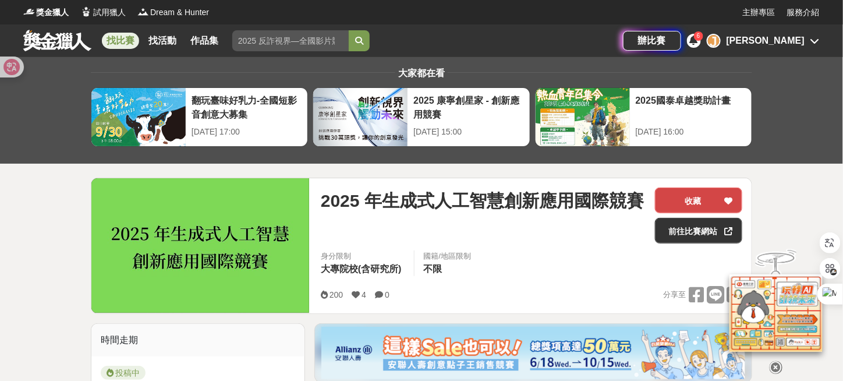
click at [725, 198] on icon at bounding box center [729, 201] width 8 height 8
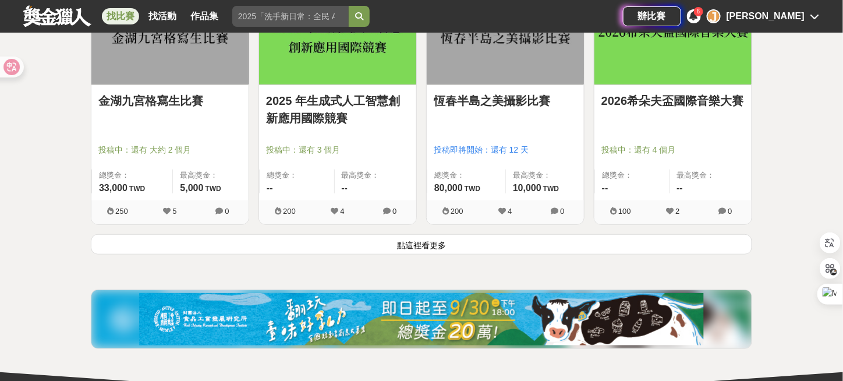
scroll to position [16339, 0]
click at [429, 234] on button "點這裡看更多" at bounding box center [421, 244] width 661 height 20
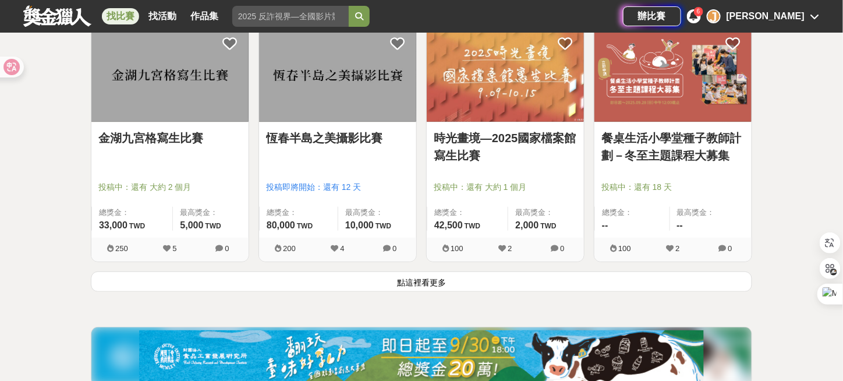
scroll to position [17794, 0]
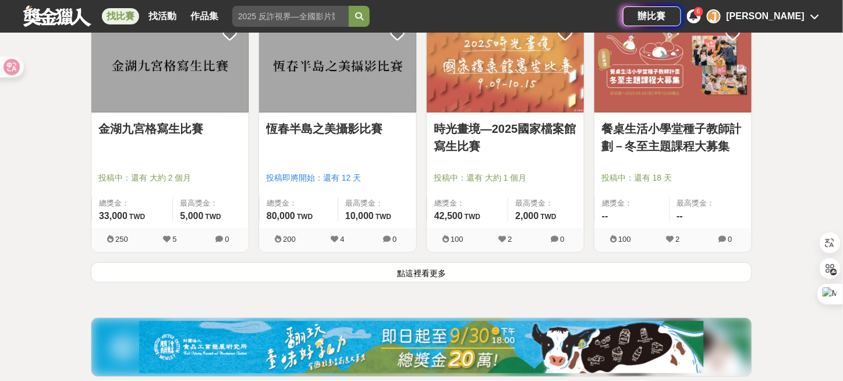
click at [450, 262] on button "點這裡看更多" at bounding box center [421, 272] width 661 height 20
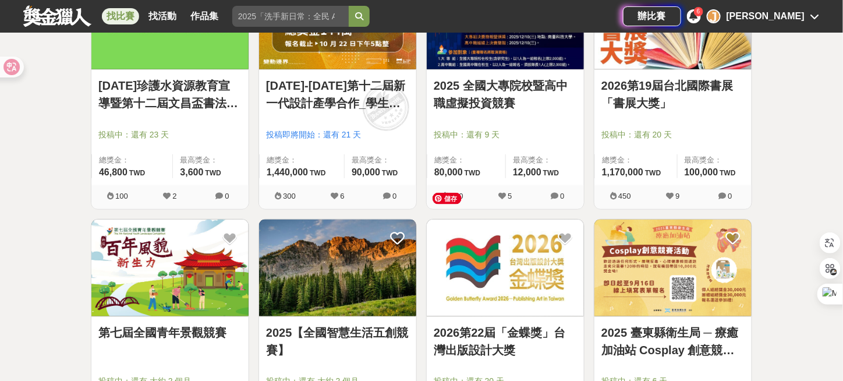
scroll to position [18085, 0]
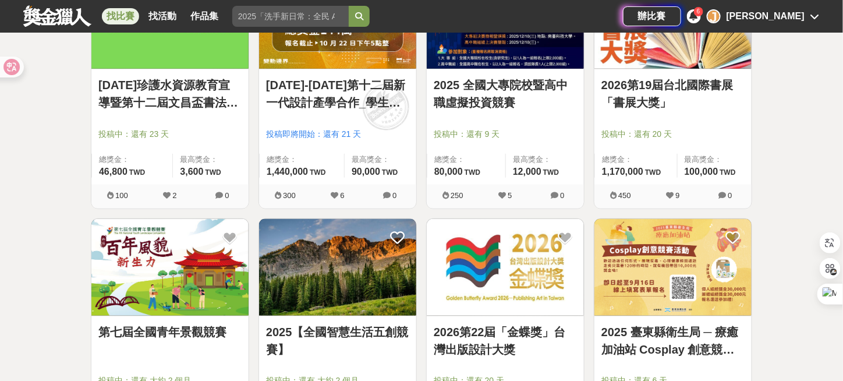
click at [362, 323] on link "2025【全國智慧生活五創競賽】" at bounding box center [337, 340] width 143 height 35
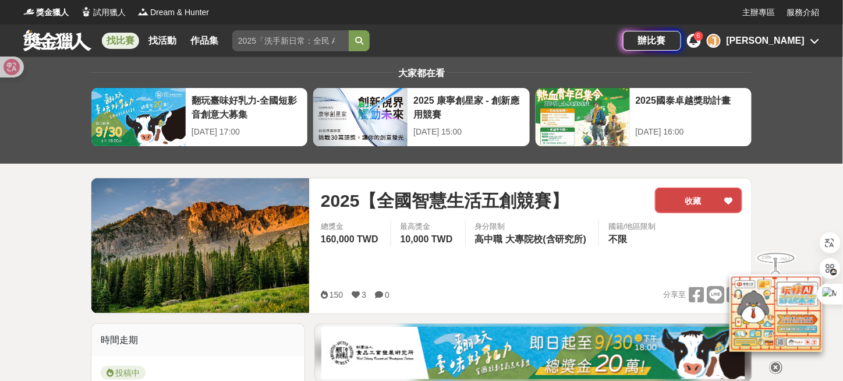
click at [717, 197] on button "收藏" at bounding box center [698, 200] width 87 height 26
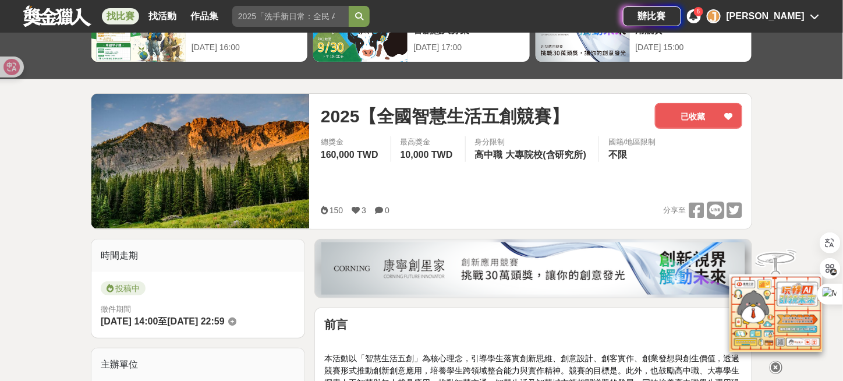
scroll to position [116, 0]
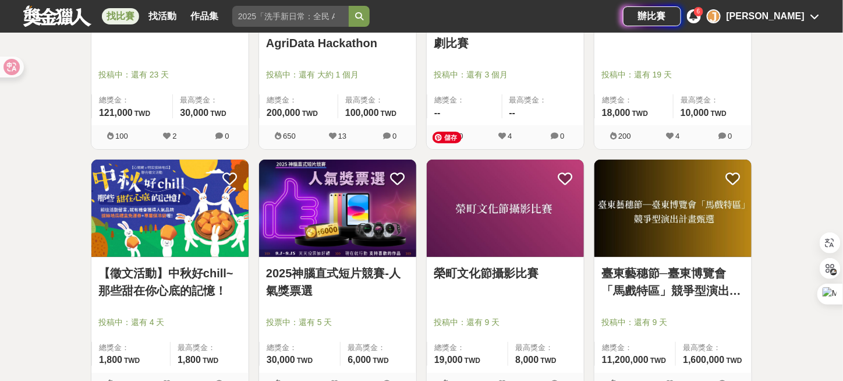
scroll to position [19425, 0]
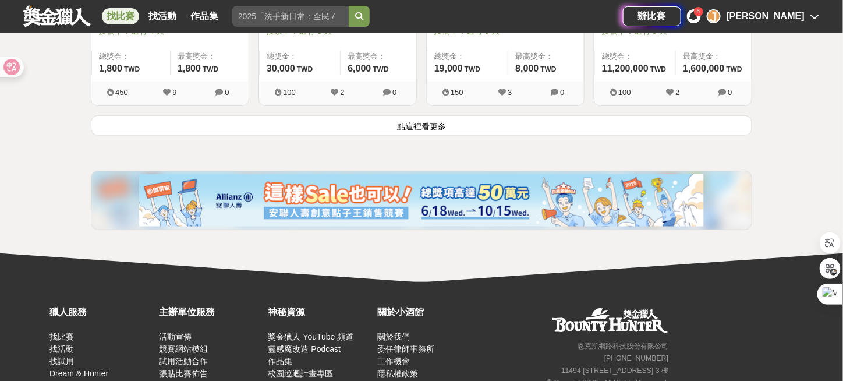
click at [419, 115] on button "點這裡看更多" at bounding box center [421, 125] width 661 height 20
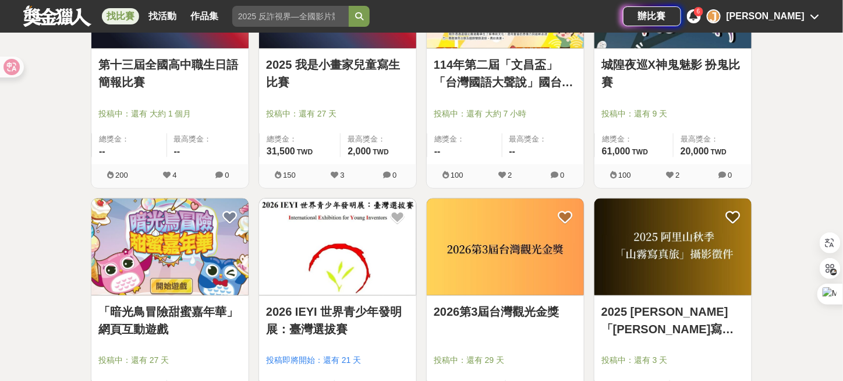
scroll to position [19599, 0]
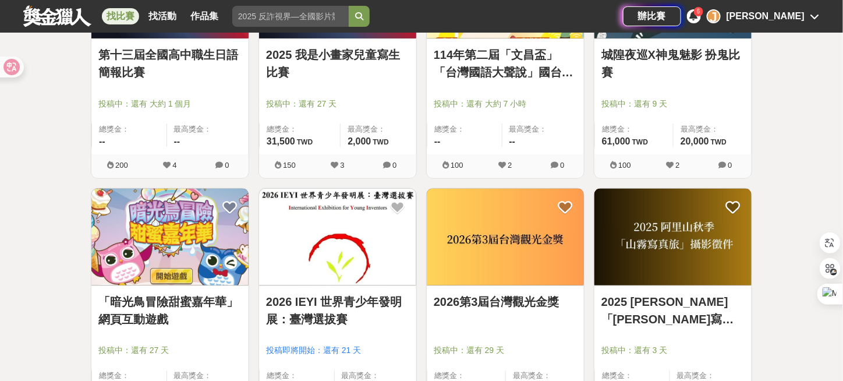
click at [343, 293] on link "2026 IEYI 世界青少年發明展：臺灣選拔賽" at bounding box center [337, 310] width 143 height 35
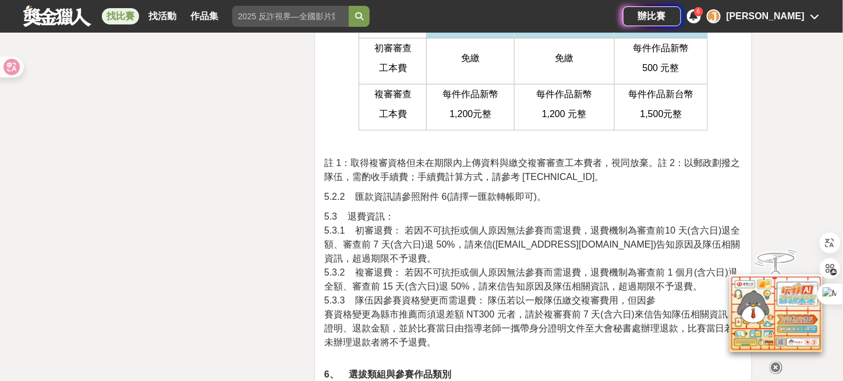
scroll to position [3086, 0]
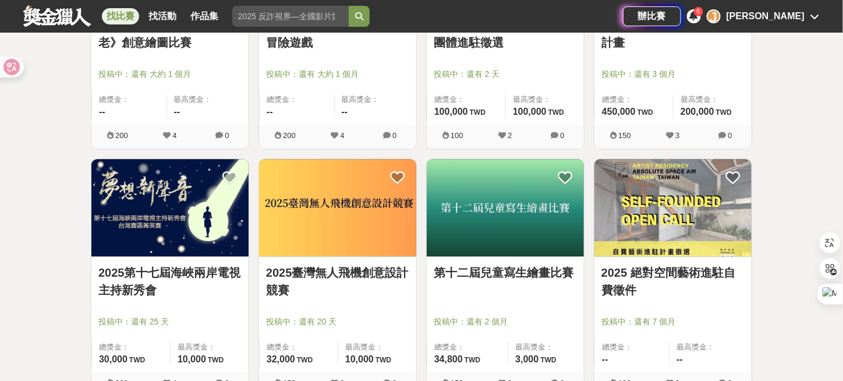
scroll to position [20123, 0]
click at [382, 257] on div "2025臺灣無人飛機創意設計競賽 投稿中：還有 20 天 總獎金： 32,000 32,000 TWD 最高獎金： 10,000 TWD" at bounding box center [337, 314] width 157 height 115
click at [368, 205] on img at bounding box center [337, 207] width 157 height 97
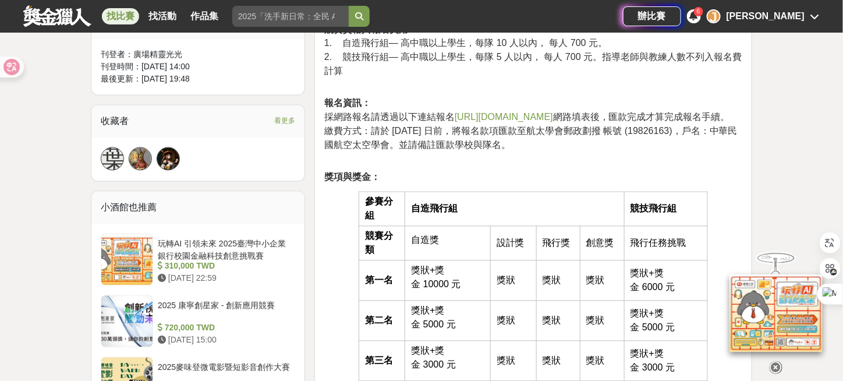
scroll to position [932, 0]
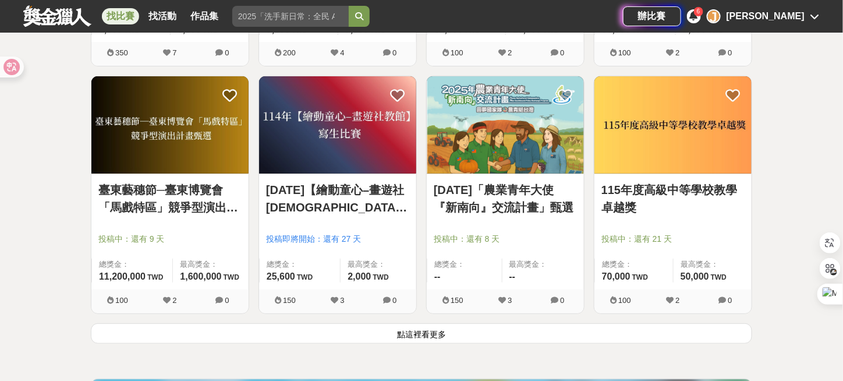
scroll to position [20706, 0]
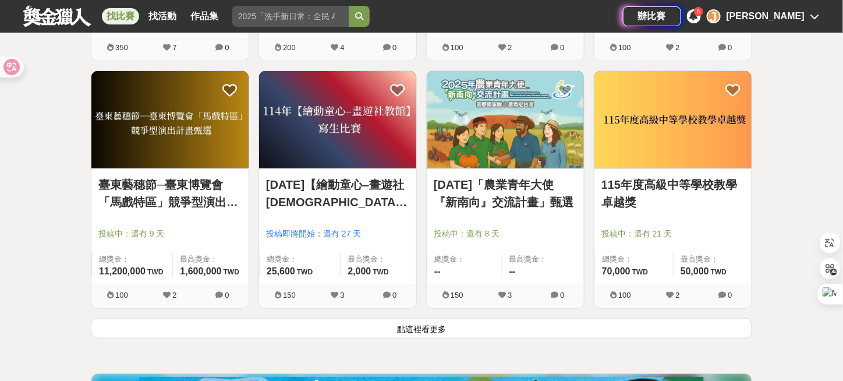
click at [426, 318] on button "點這裡看更多" at bounding box center [421, 328] width 661 height 20
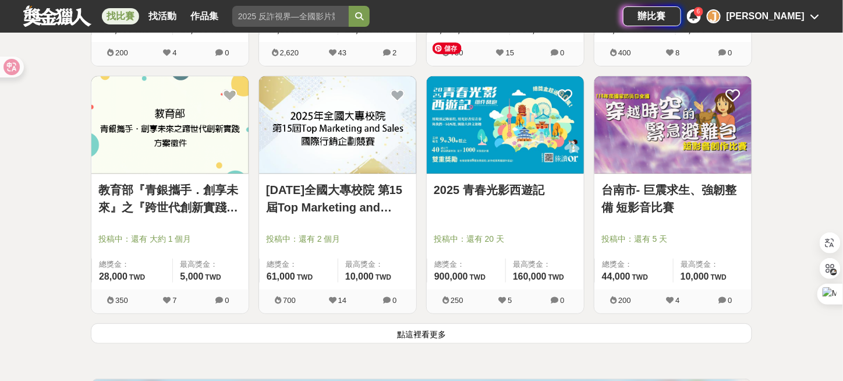
scroll to position [22278, 0]
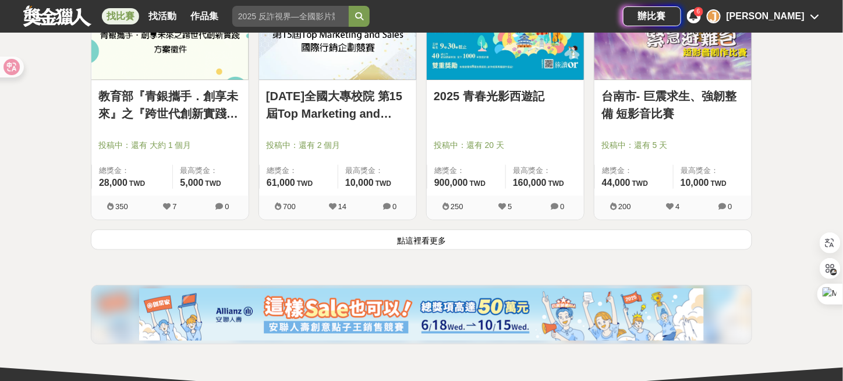
click at [424, 229] on button "點這裡看更多" at bounding box center [421, 239] width 661 height 20
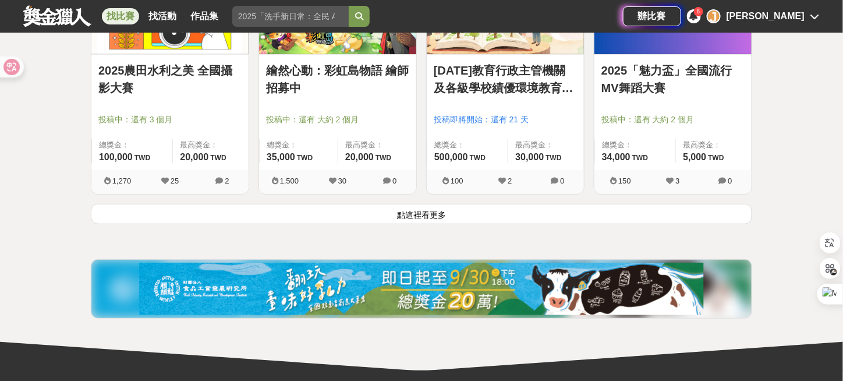
scroll to position [23780, 0]
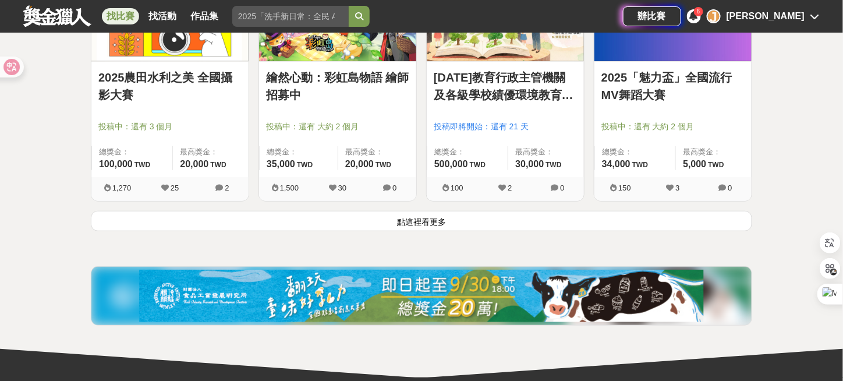
click at [419, 211] on button "點這裡看更多" at bounding box center [421, 221] width 661 height 20
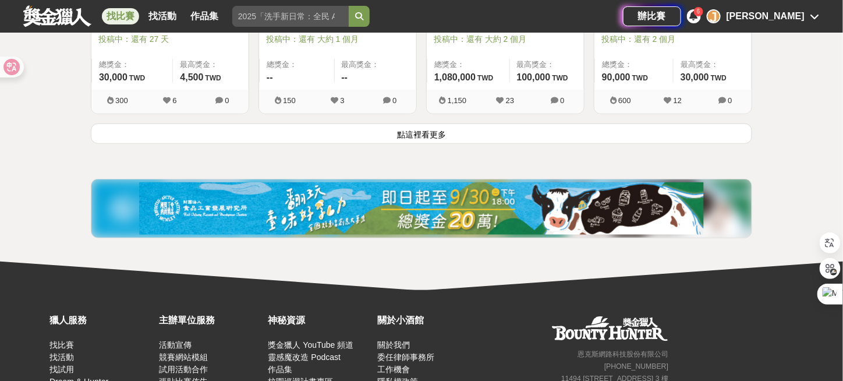
scroll to position [25378, 0]
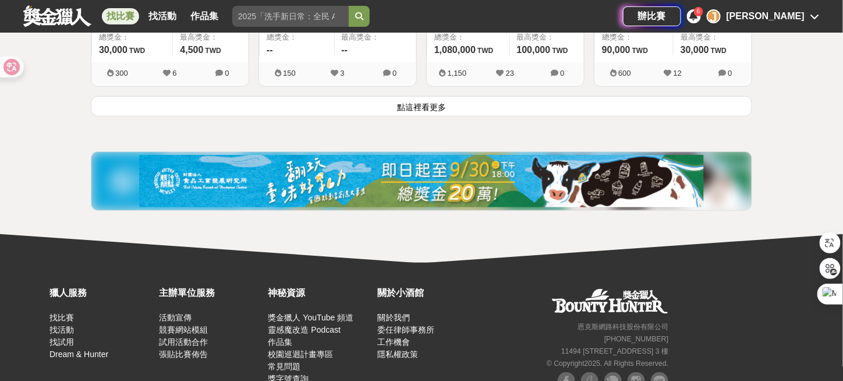
click at [430, 96] on button "點這裡看更多" at bounding box center [421, 106] width 661 height 20
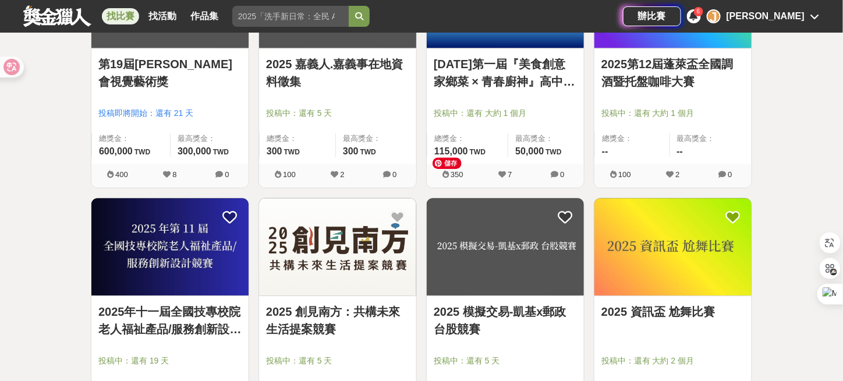
scroll to position [26076, 0]
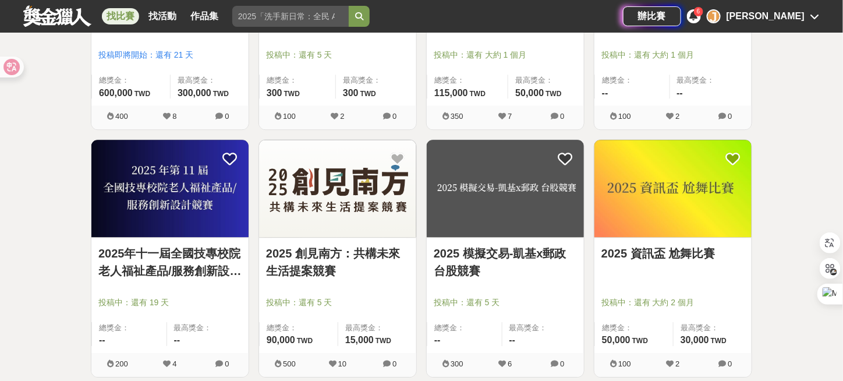
click at [154, 245] on link "2025年十一屆全國技專校院老人福祉產品/服務創新設計競賽" at bounding box center [169, 262] width 143 height 35
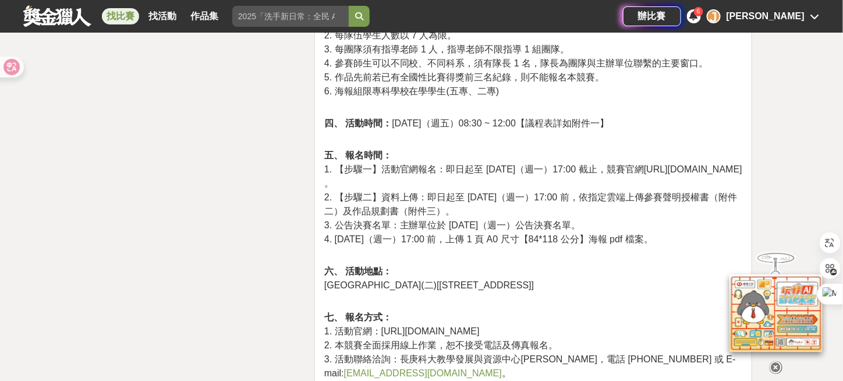
scroll to position [1805, 0]
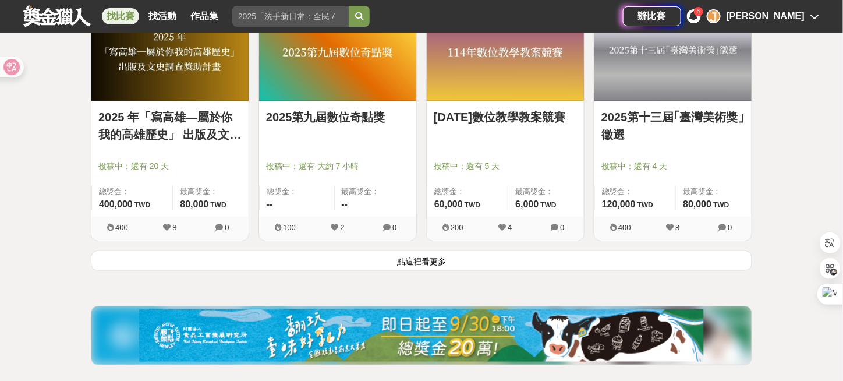
scroll to position [26717, 0]
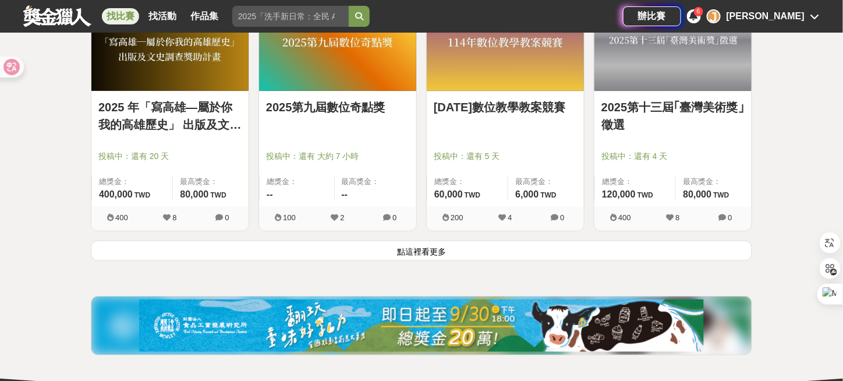
click at [437, 240] on button "點這裡看更多" at bounding box center [421, 250] width 661 height 20
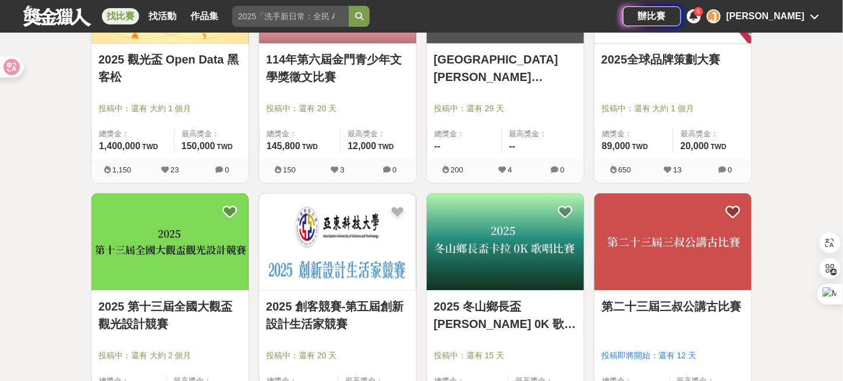
scroll to position [27765, 0]
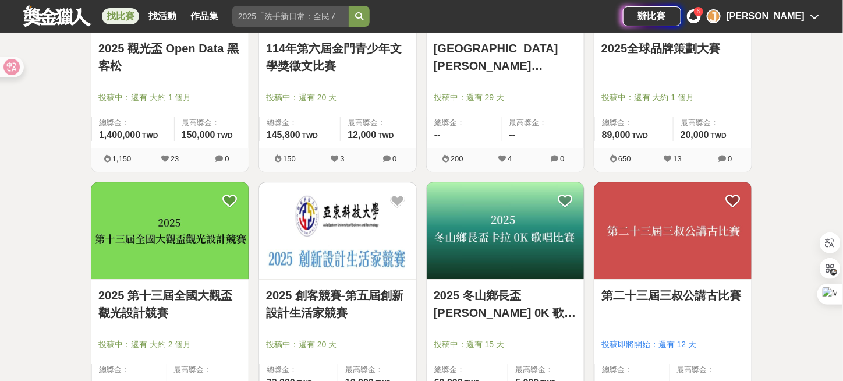
click at [328, 286] on link "2025 創客競賽-第五屆創新設計生活家競賽" at bounding box center [337, 303] width 143 height 35
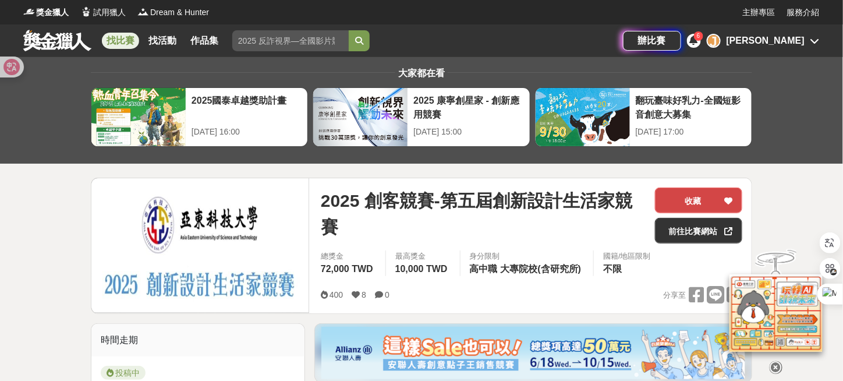
click at [706, 198] on button "收藏" at bounding box center [698, 200] width 87 height 26
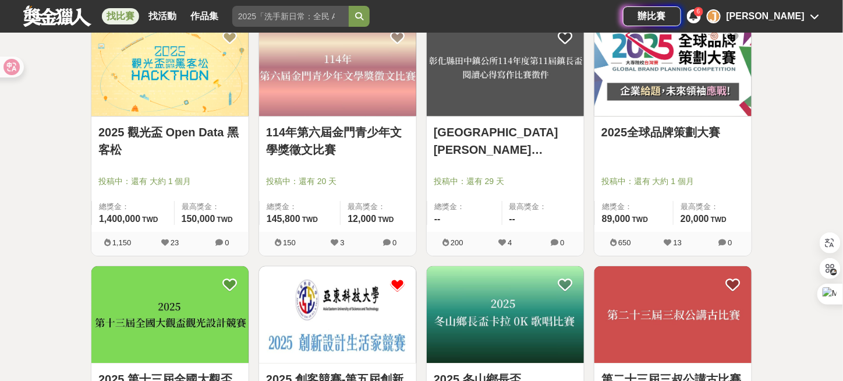
scroll to position [27765, 0]
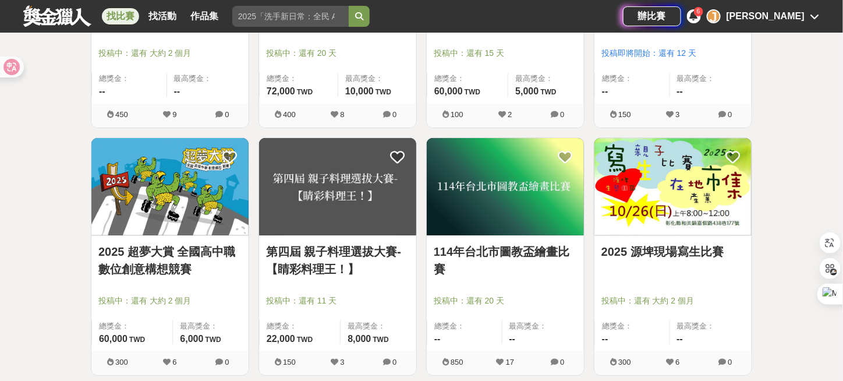
scroll to position [28114, 0]
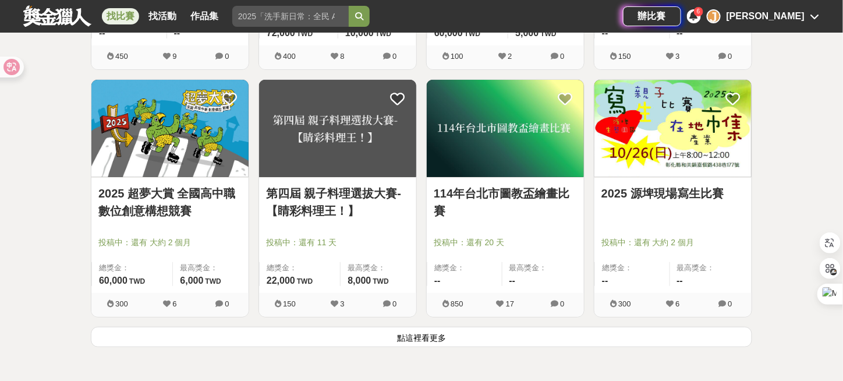
click at [153, 185] on link "2025 超夢大賞 全國高中職數位創意構想競賽" at bounding box center [169, 202] width 143 height 35
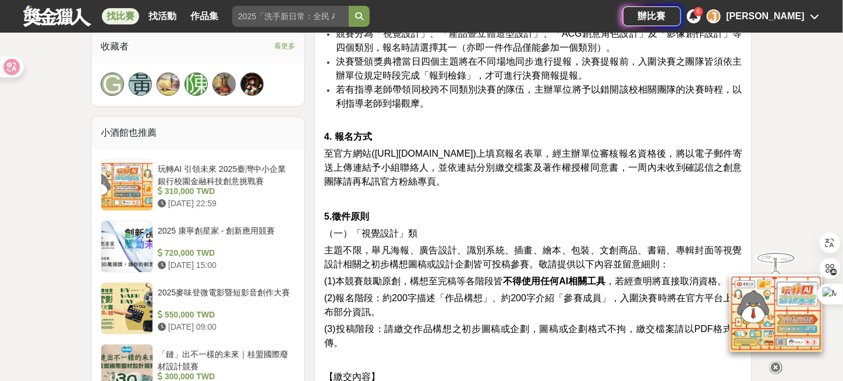
scroll to position [815, 0]
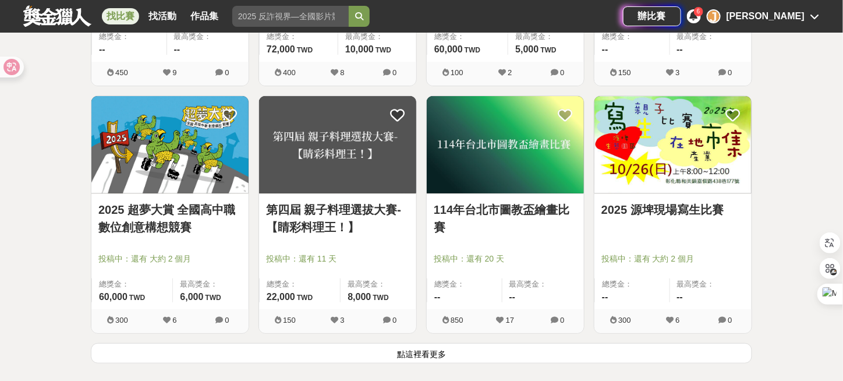
scroll to position [28114, 0]
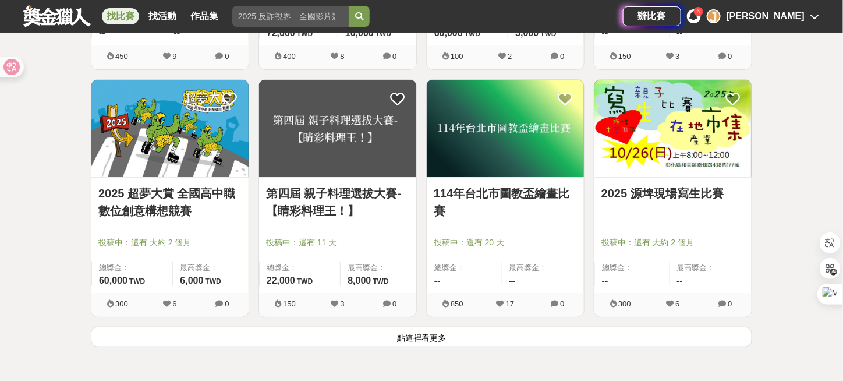
click at [426, 327] on button "點這裡看更多" at bounding box center [421, 337] width 661 height 20
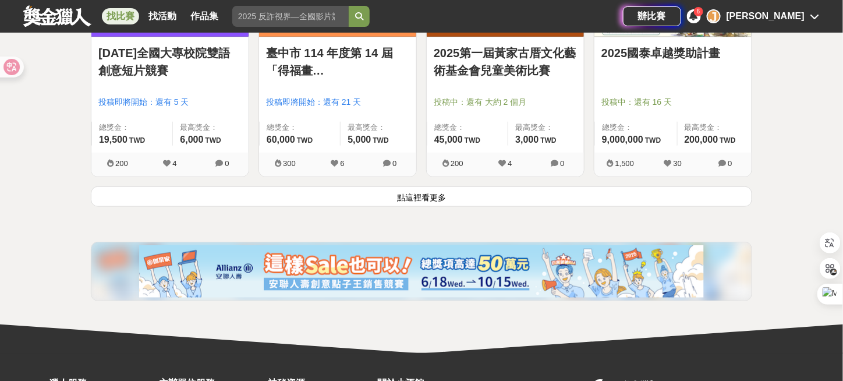
scroll to position [29744, 0]
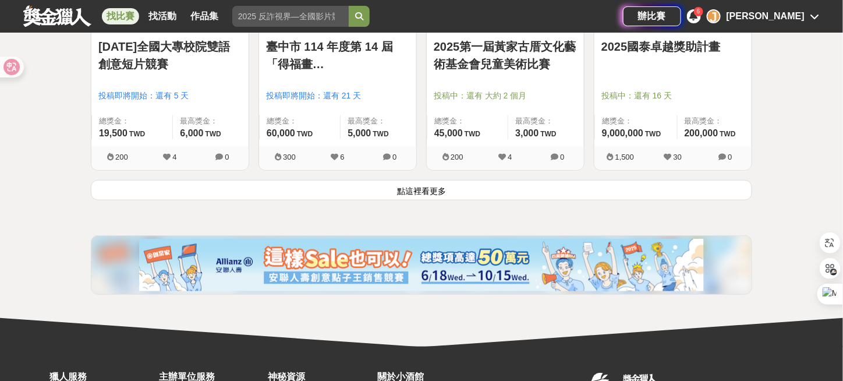
click at [409, 180] on button "點這裡看更多" at bounding box center [421, 190] width 661 height 20
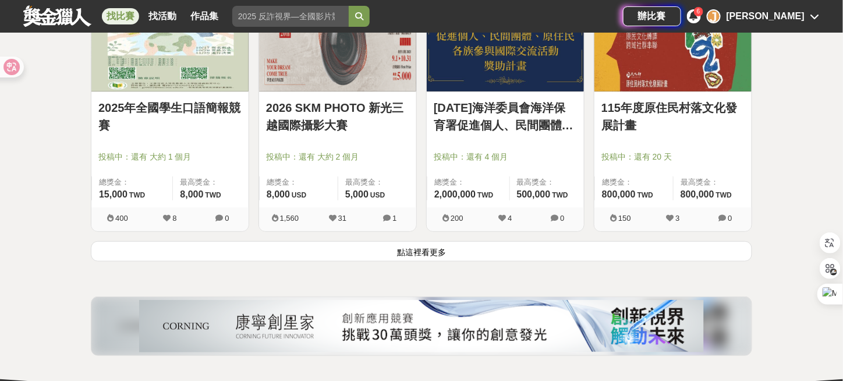
scroll to position [31200, 0]
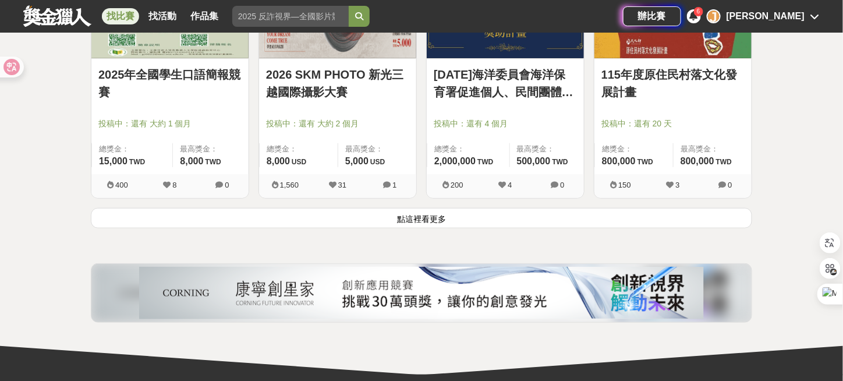
click at [430, 208] on button "點這裡看更多" at bounding box center [421, 218] width 661 height 20
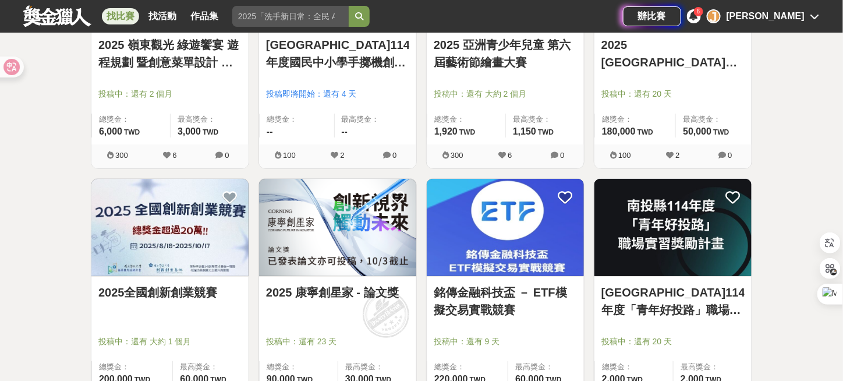
scroll to position [32481, 0]
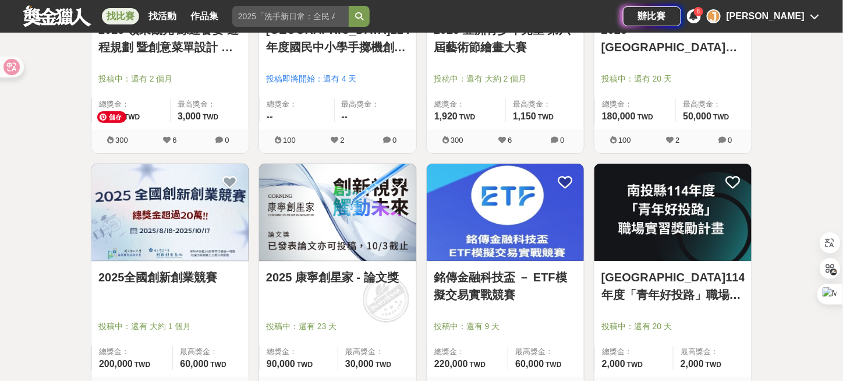
click at [225, 175] on icon at bounding box center [229, 182] width 15 height 15
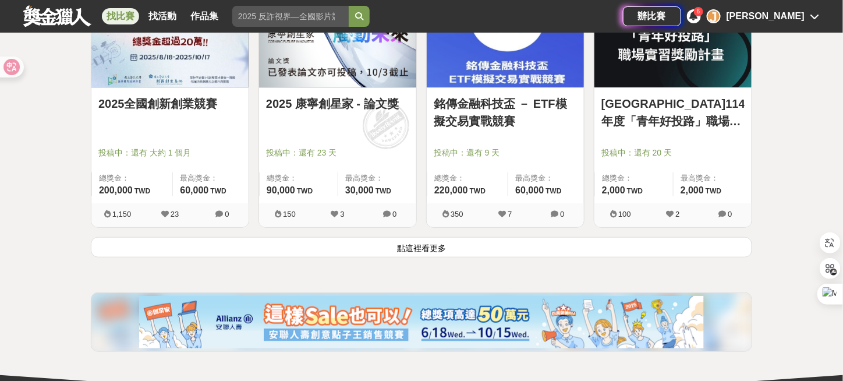
scroll to position [32656, 0]
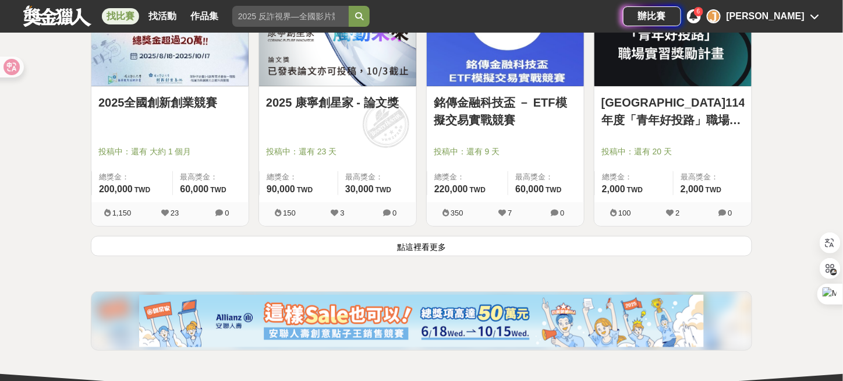
click at [420, 236] on button "點這裡看更多" at bounding box center [421, 246] width 661 height 20
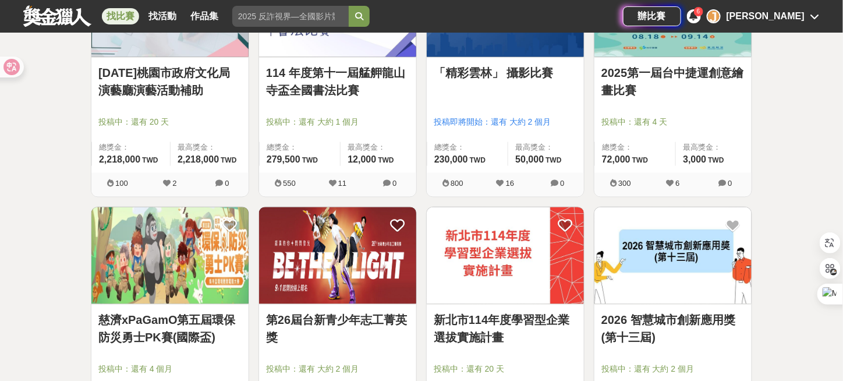
scroll to position [33180, 0]
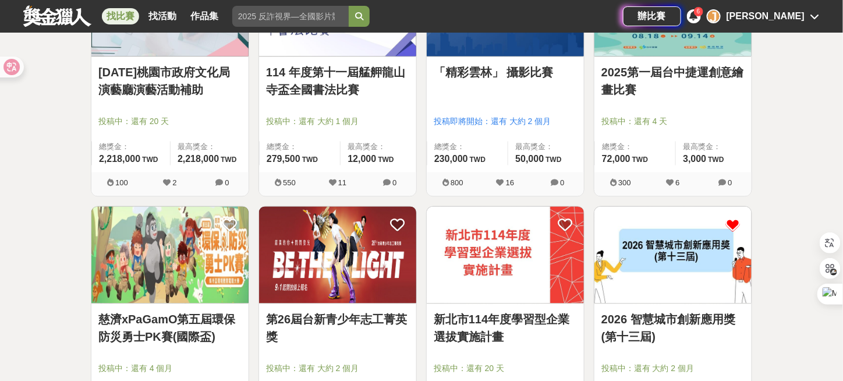
click at [731, 218] on icon at bounding box center [732, 225] width 15 height 15
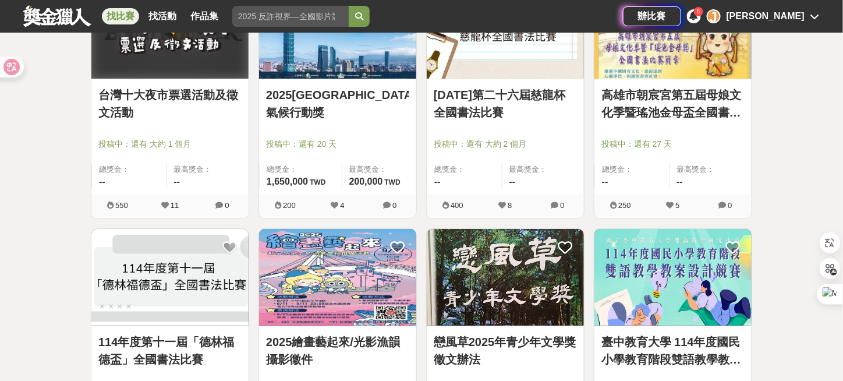
scroll to position [34053, 0]
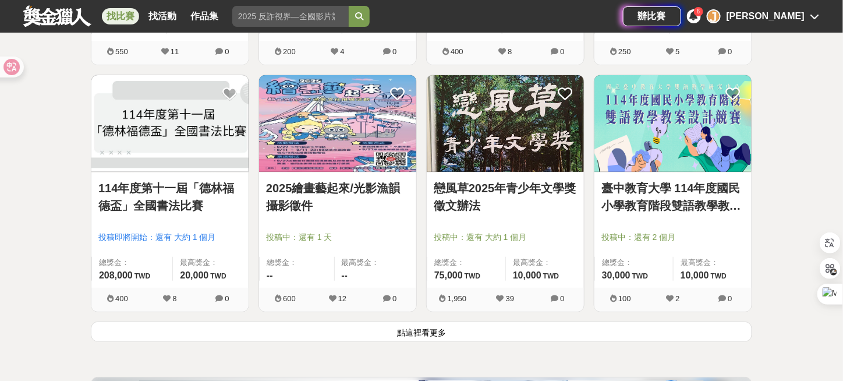
click at [415, 321] on button "點這裡看更多" at bounding box center [421, 331] width 661 height 20
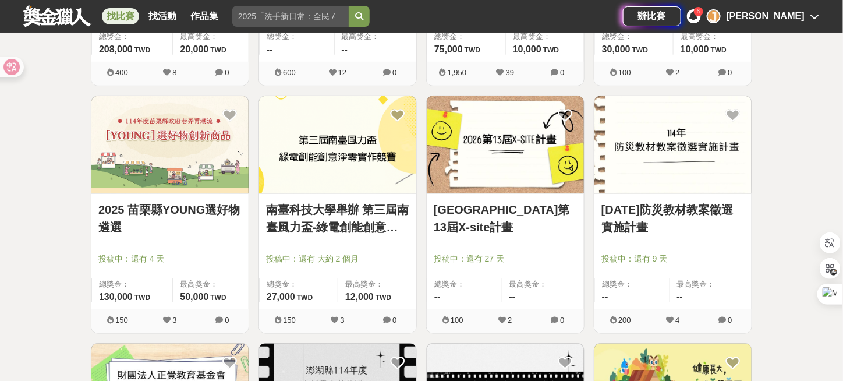
scroll to position [34286, 0]
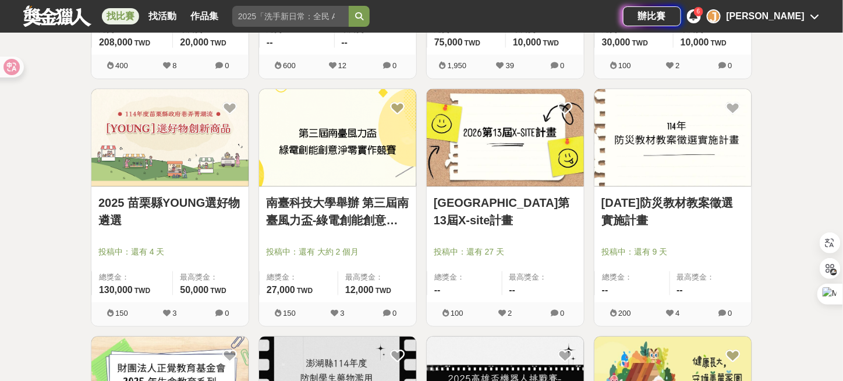
click at [189, 194] on link "2025 苗栗縣YOUNG選好物遴選" at bounding box center [169, 211] width 143 height 35
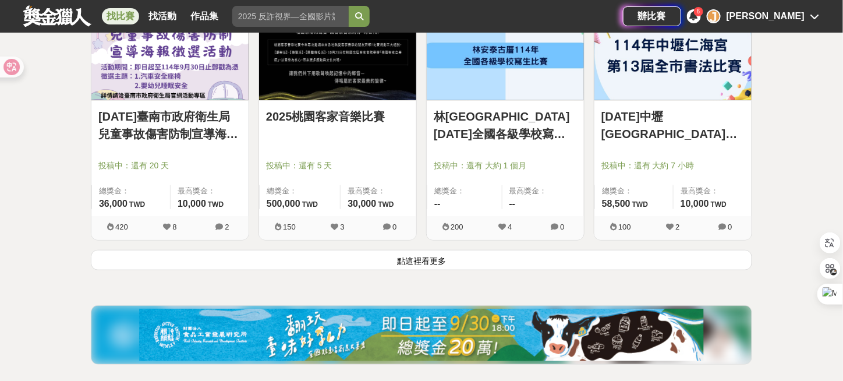
scroll to position [35625, 0]
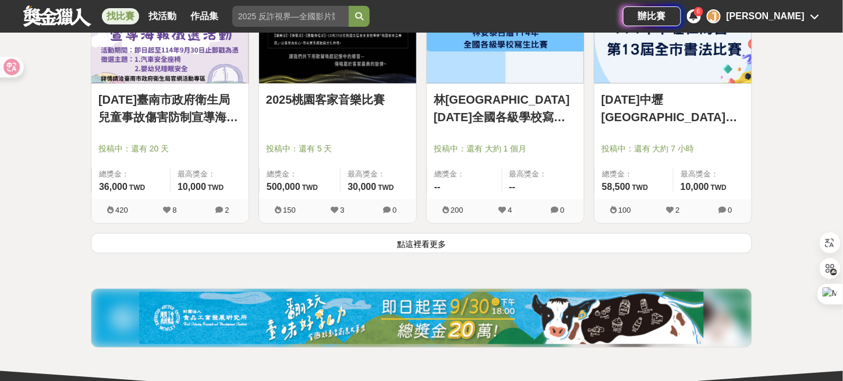
click at [424, 233] on button "點這裡看更多" at bounding box center [421, 243] width 661 height 20
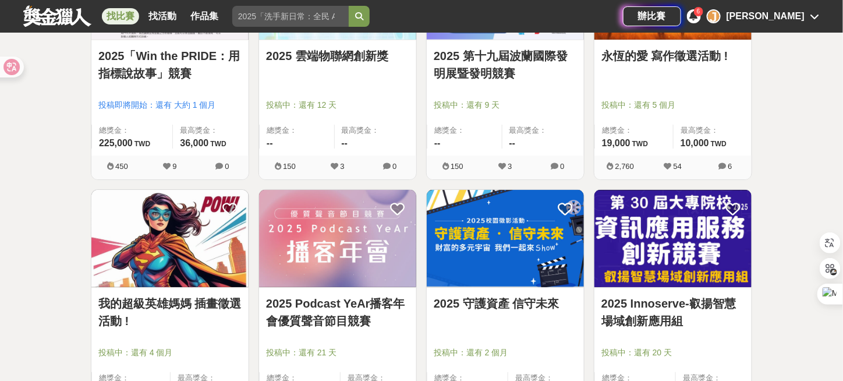
scroll to position [36964, 0]
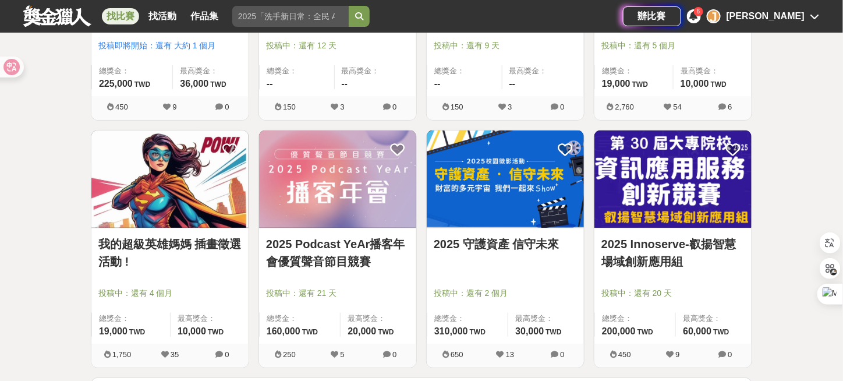
click at [707, 235] on link "2025 Innoserve-叡揚智慧場域創新應用組" at bounding box center [672, 252] width 143 height 35
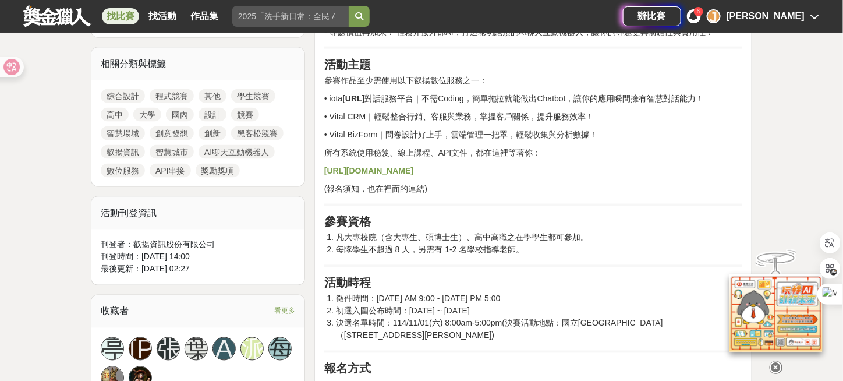
scroll to position [524, 0]
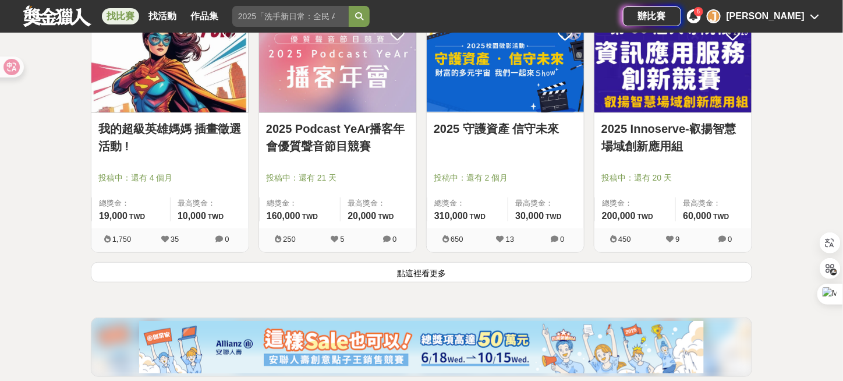
scroll to position [37081, 0]
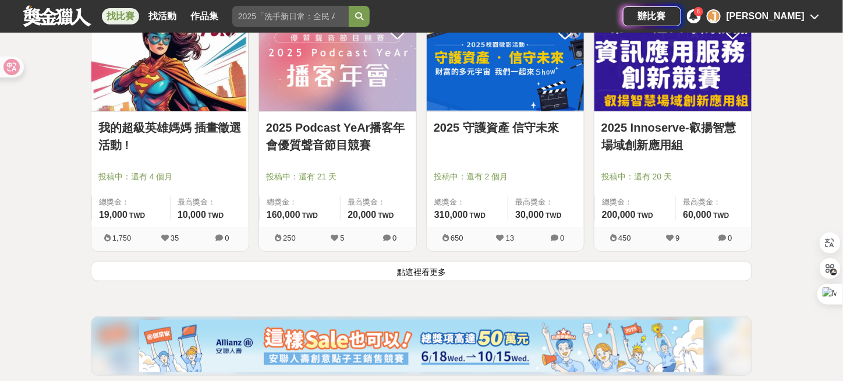
click at [422, 261] on button "點這裡看更多" at bounding box center [421, 271] width 661 height 20
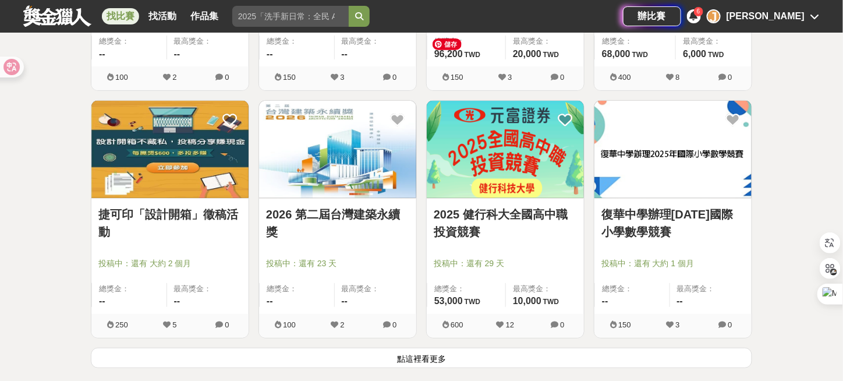
scroll to position [38478, 0]
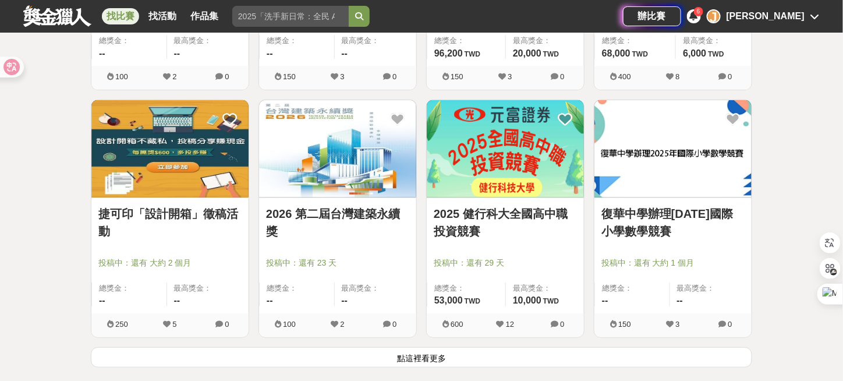
click at [429, 347] on button "點這裡看更多" at bounding box center [421, 357] width 661 height 20
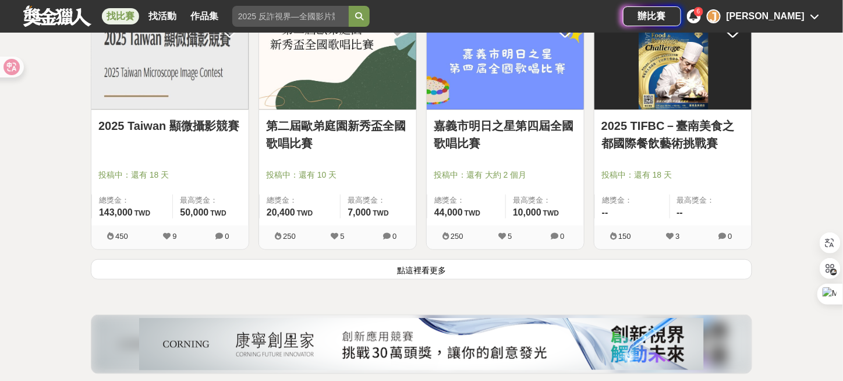
scroll to position [40050, 0]
click at [423, 185] on div "嘉義市明日之星第四屆全國歌唱比賽 投稿中：還有 大約 2 個月 總獎金： 44,000 44,000 TWD 最高獎金： 10,000 TWD 250 5 0" at bounding box center [506, 134] width 168 height 247
click at [417, 259] on button "點這裡看更多" at bounding box center [421, 269] width 661 height 20
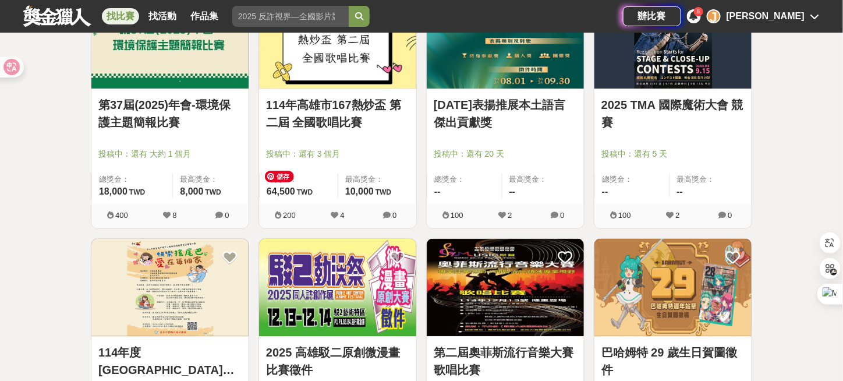
scroll to position [41490, 0]
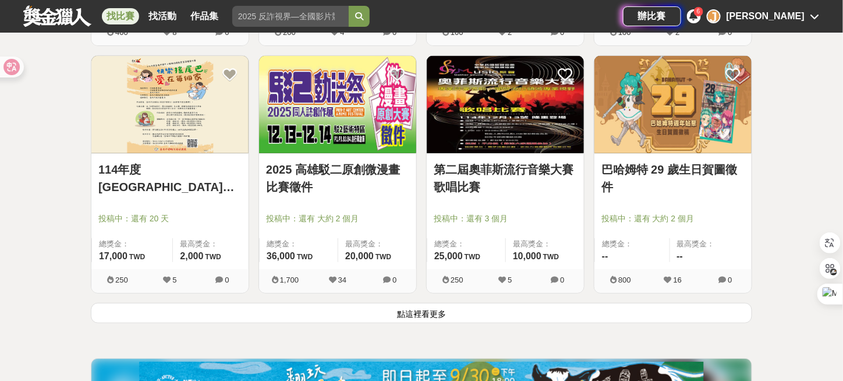
click at [432, 303] on button "點這裡看更多" at bounding box center [421, 313] width 661 height 20
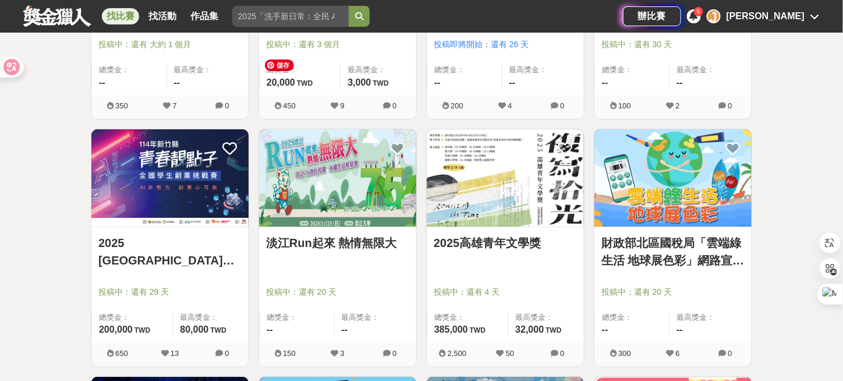
scroll to position [42538, 0]
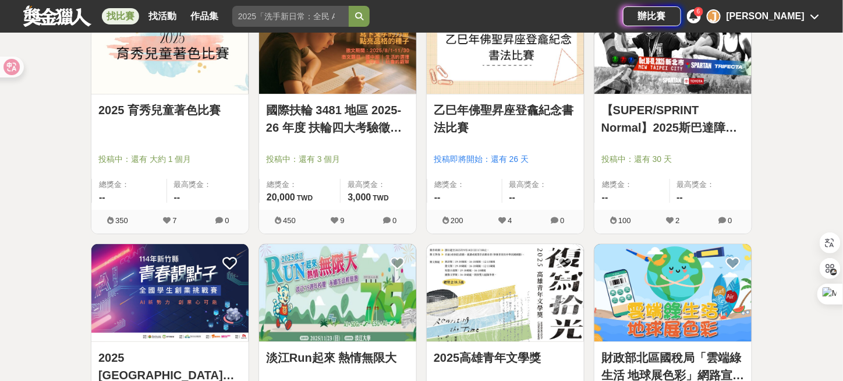
click at [55, 12] on link at bounding box center [57, 16] width 70 height 22
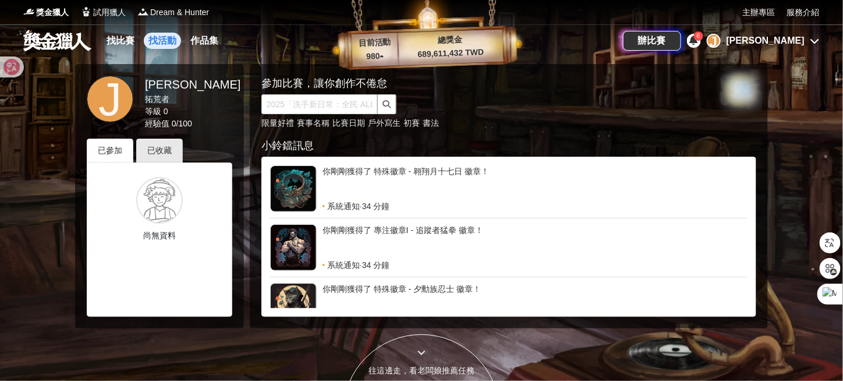
click at [160, 42] on link "找活動" at bounding box center [162, 41] width 37 height 16
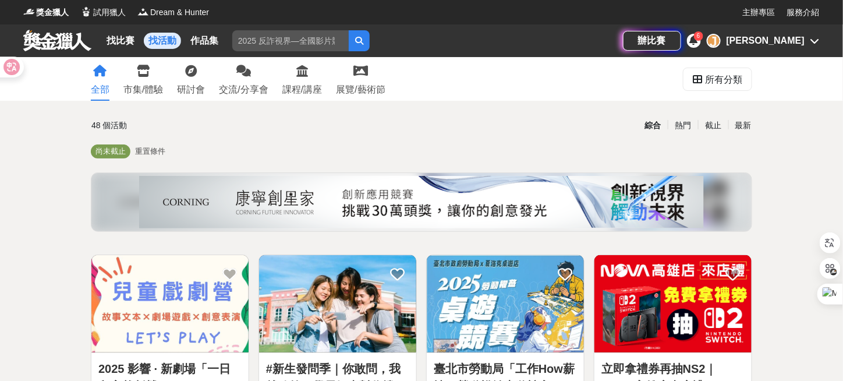
click at [56, 36] on link at bounding box center [57, 40] width 70 height 22
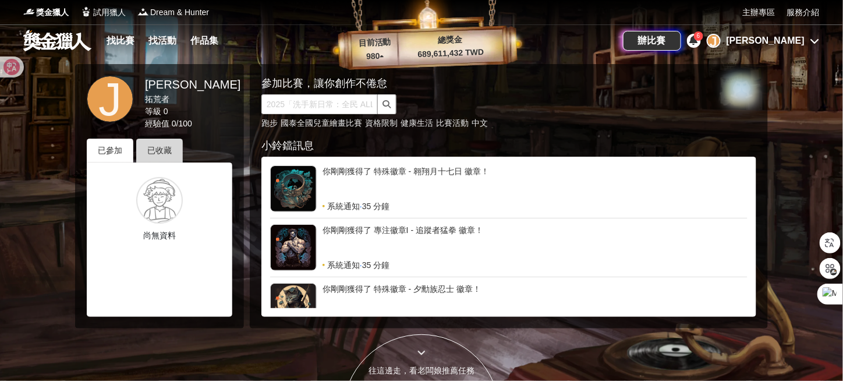
click at [165, 148] on div "已收藏" at bounding box center [159, 151] width 47 height 24
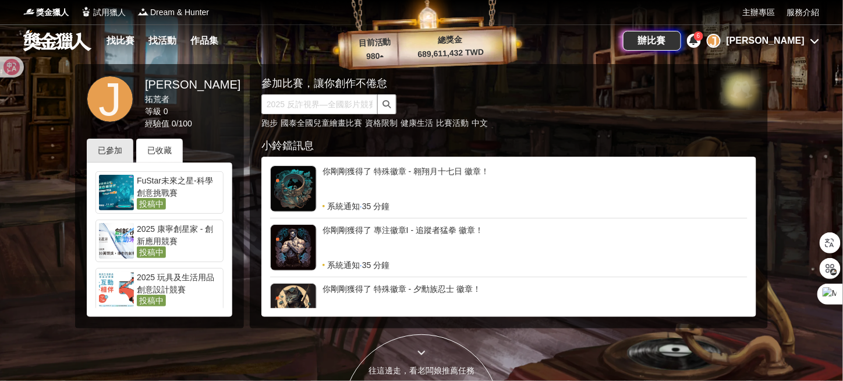
click at [700, 126] on div "跑步 國泰全國兒童繪畫比賽 資格限制 健康生活 比賽活動 中文" at bounding box center [488, 123] width 454 height 12
